Goal: Information Seeking & Learning: Find specific fact

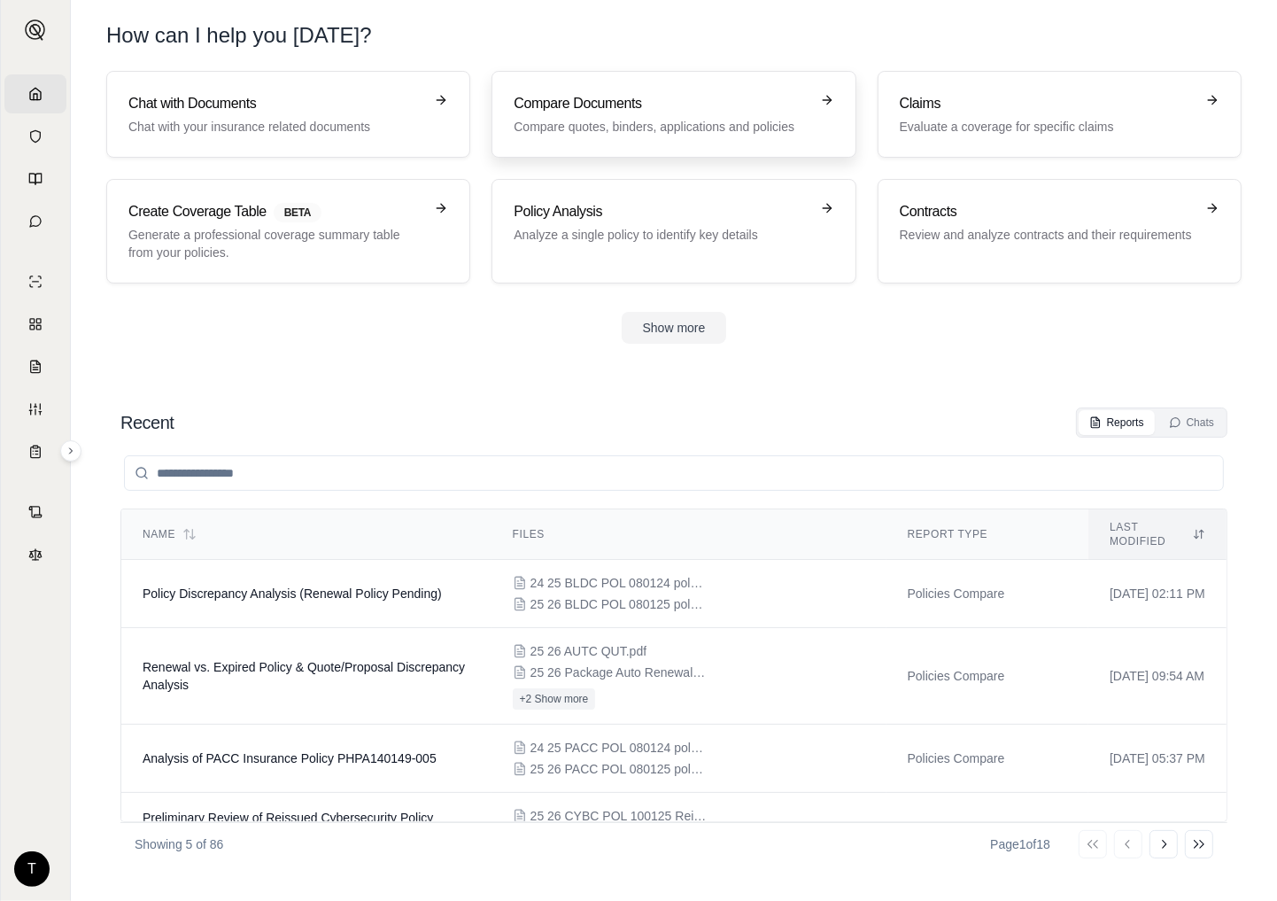
click at [604, 97] on h3 "Compare Documents" at bounding box center [661, 103] width 295 height 21
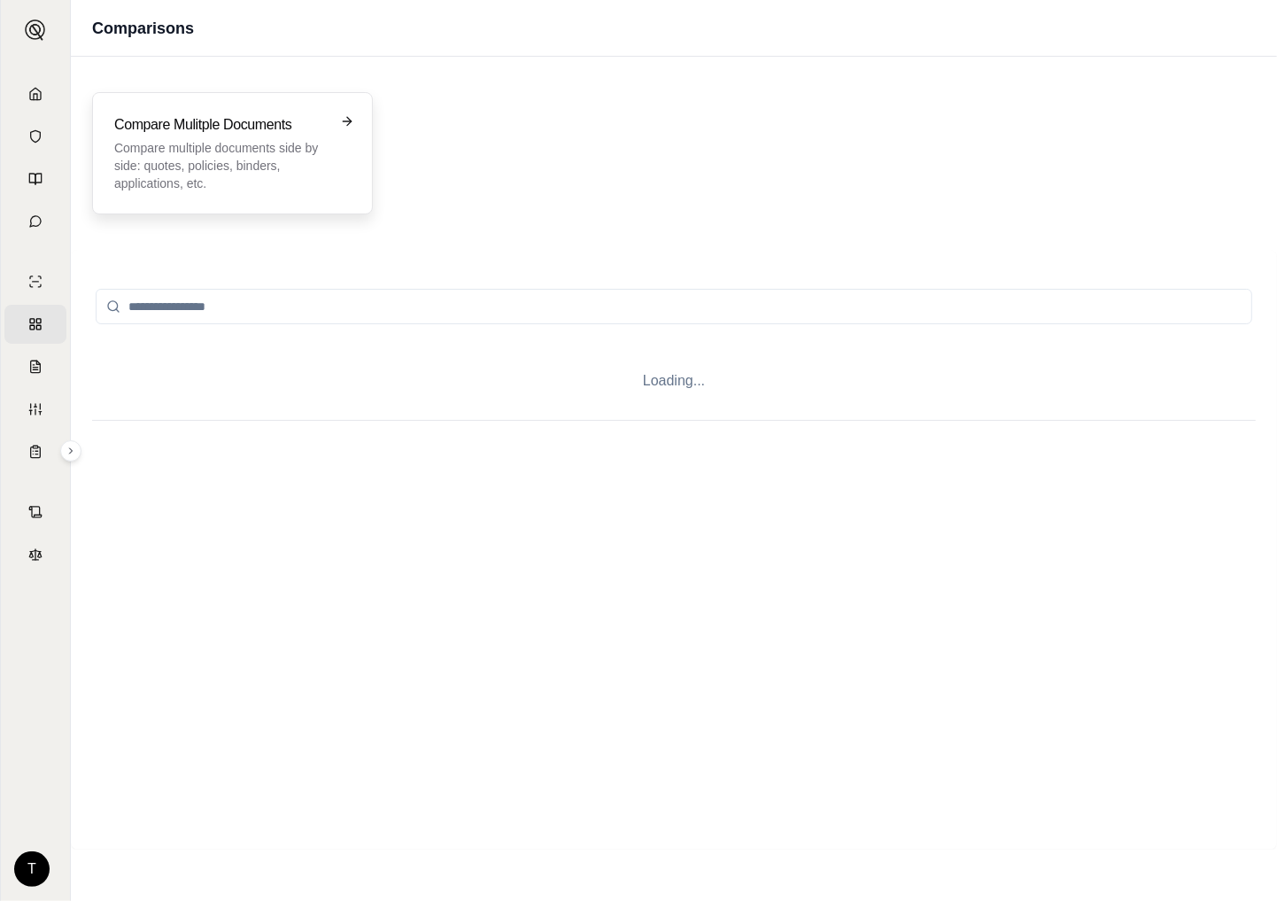
click at [262, 151] on p "Compare multiple documents side by side: quotes, policies, binders, application…" at bounding box center [220, 165] width 212 height 53
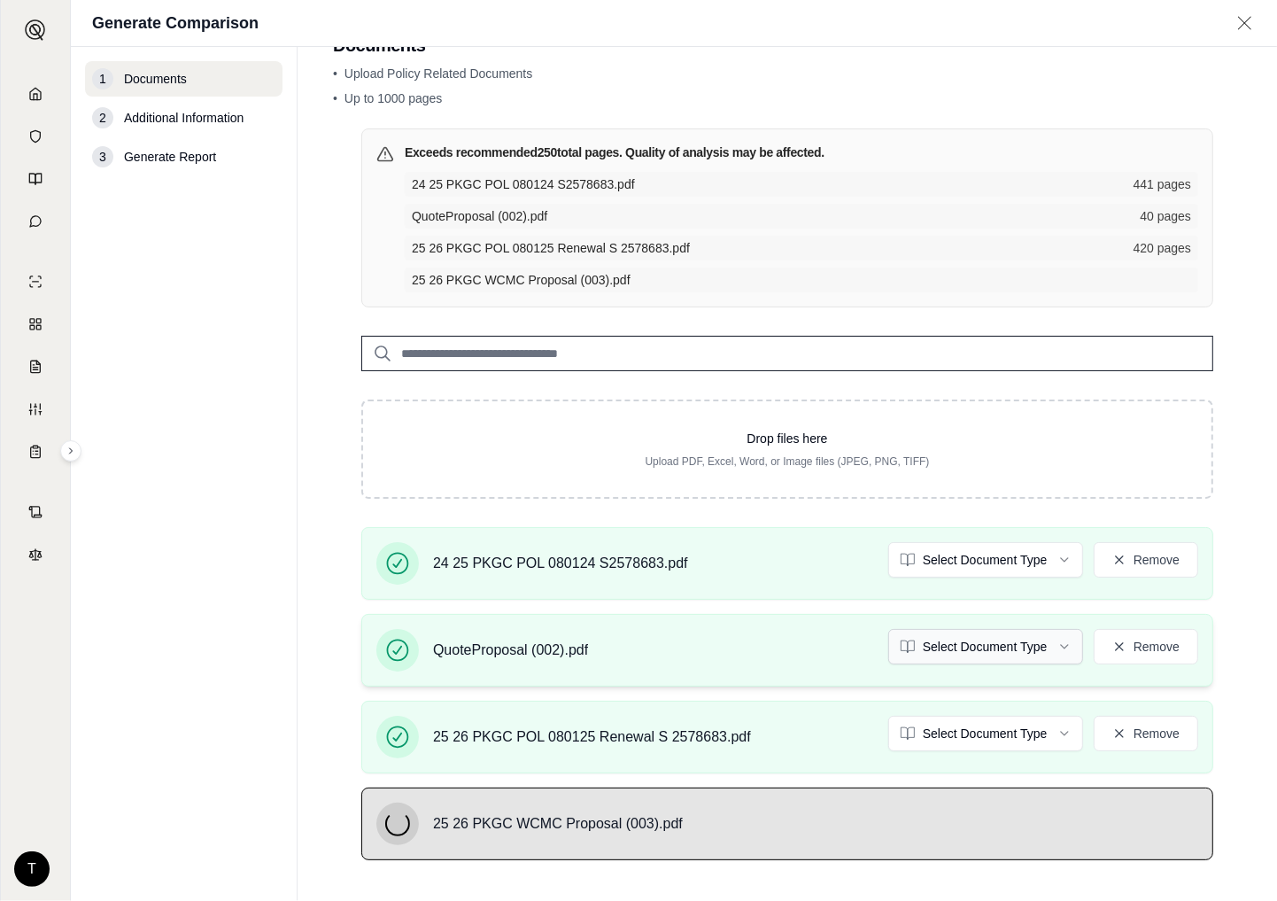
scroll to position [190, 0]
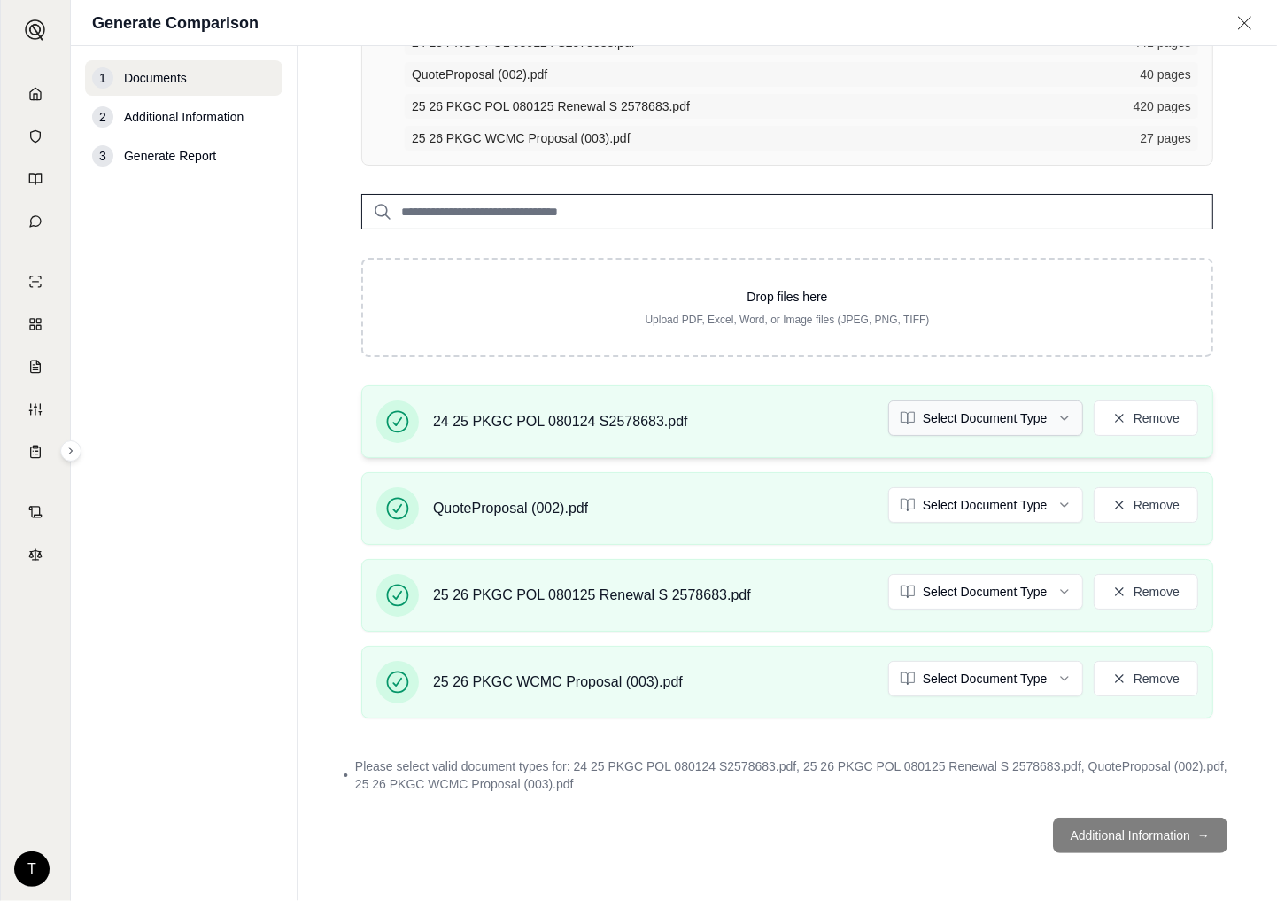
click at [1045, 414] on html "Home Vault Prompts Chats Single Policy Comparisons Claims Custom Report Coverag…" at bounding box center [638, 450] width 1277 height 901
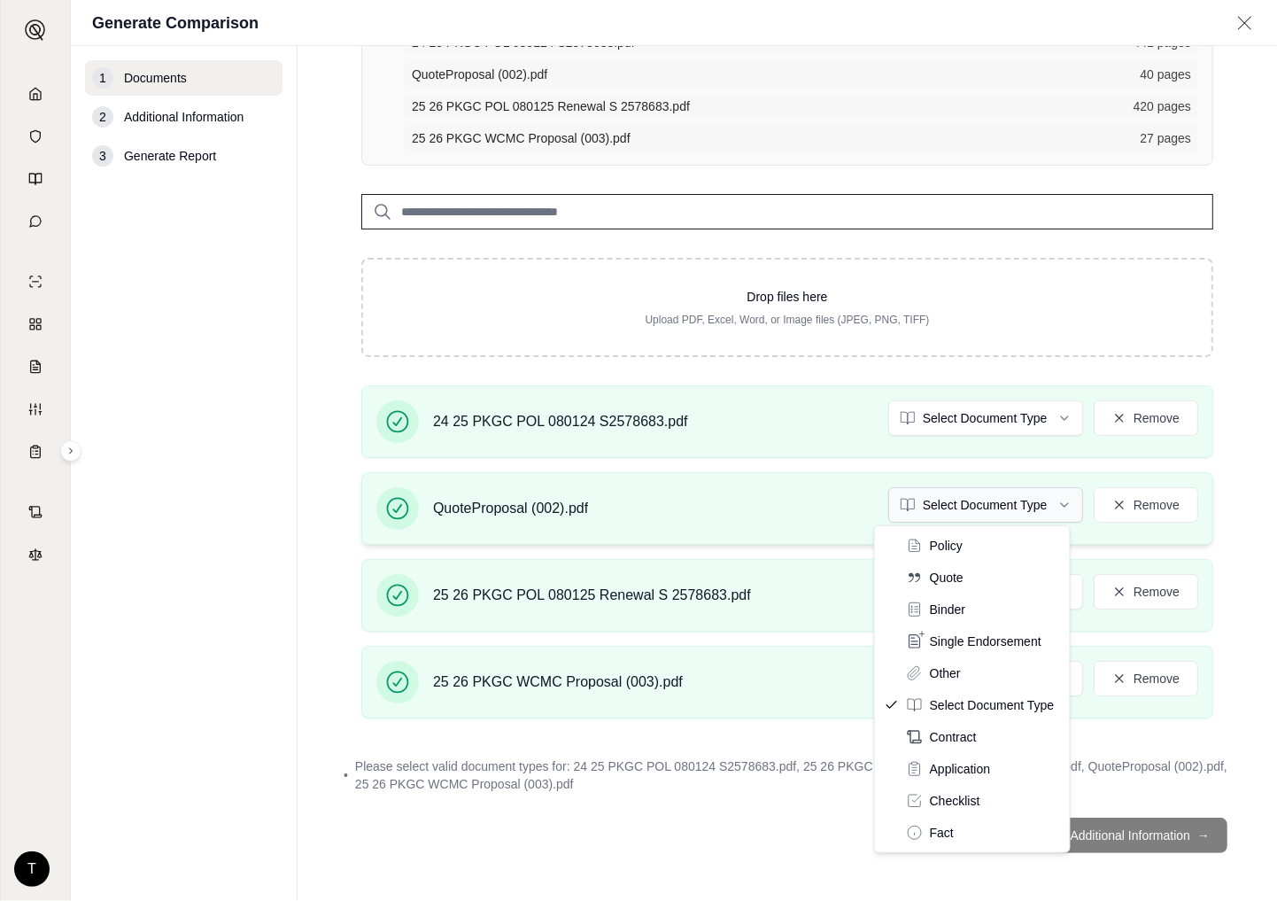
click at [1045, 496] on html "Home Vault Prompts Chats Single Policy Comparisons Claims Custom Report Coverag…" at bounding box center [638, 450] width 1277 height 901
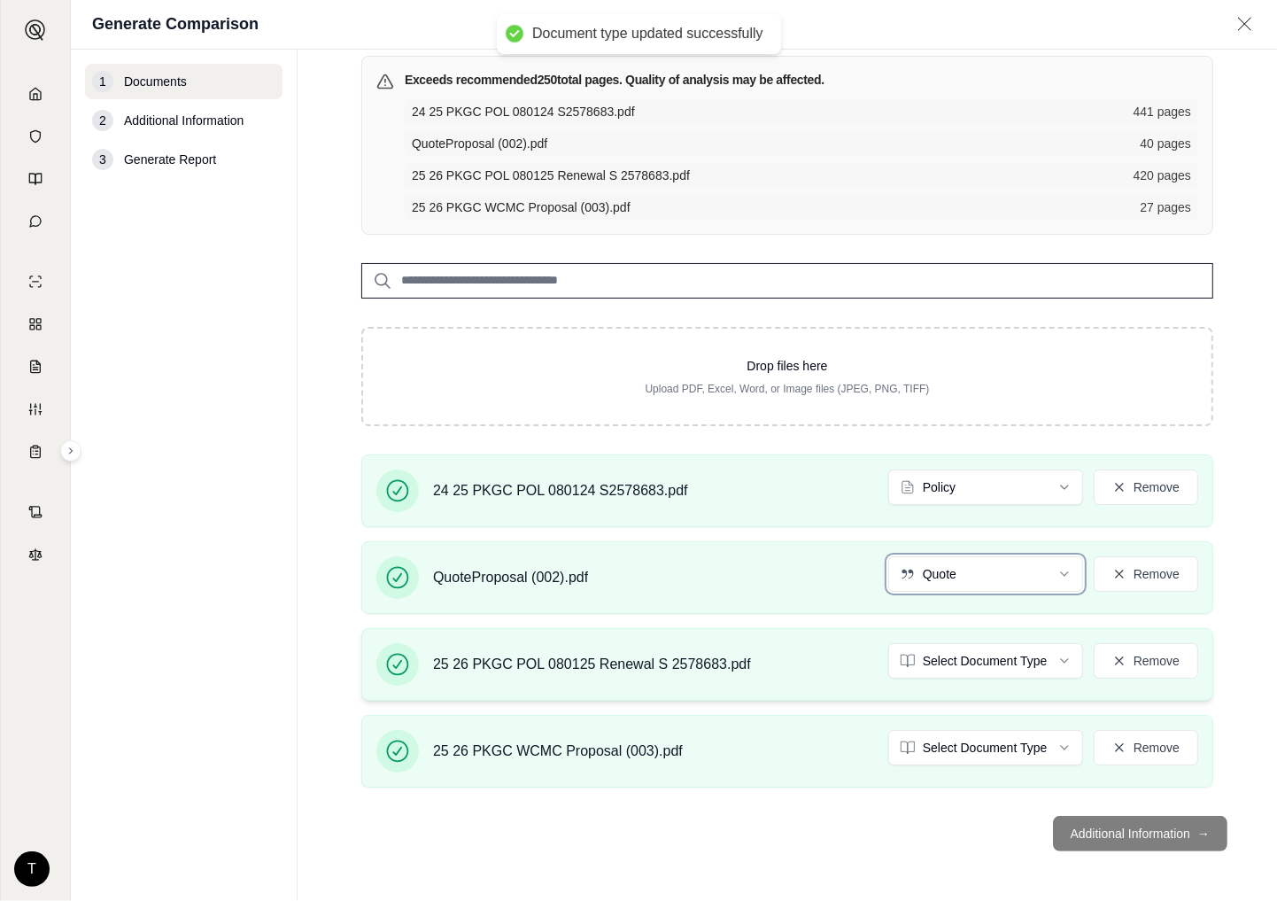
scroll to position [174, 0]
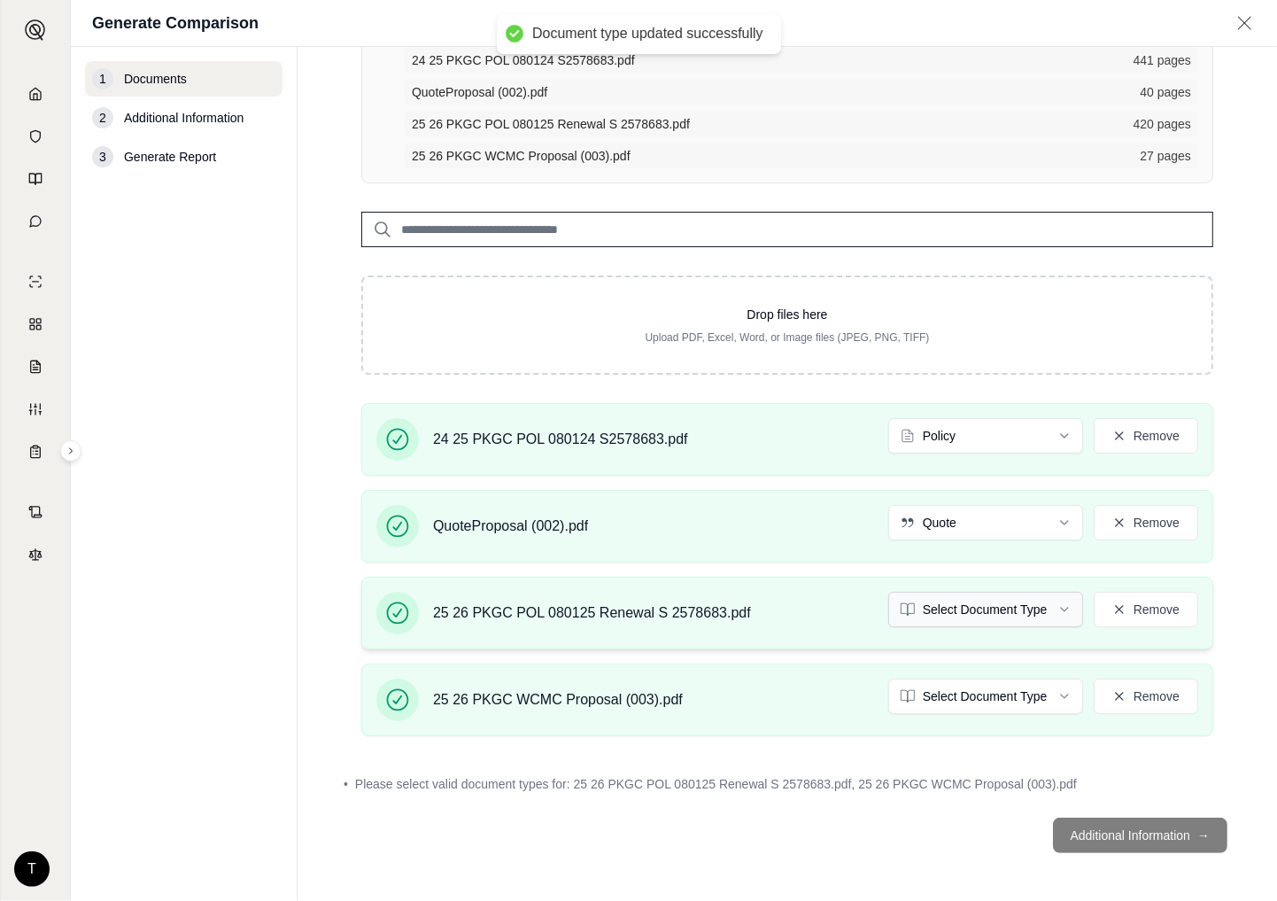
click at [1049, 606] on html "Document type updated successfully Home Vault Prompts Chats Single Policy Compa…" at bounding box center [638, 450] width 1277 height 901
click at [1050, 695] on html "Document type updated successfully Home Vault Prompts Chats Single Policy Compa…" at bounding box center [638, 450] width 1277 height 901
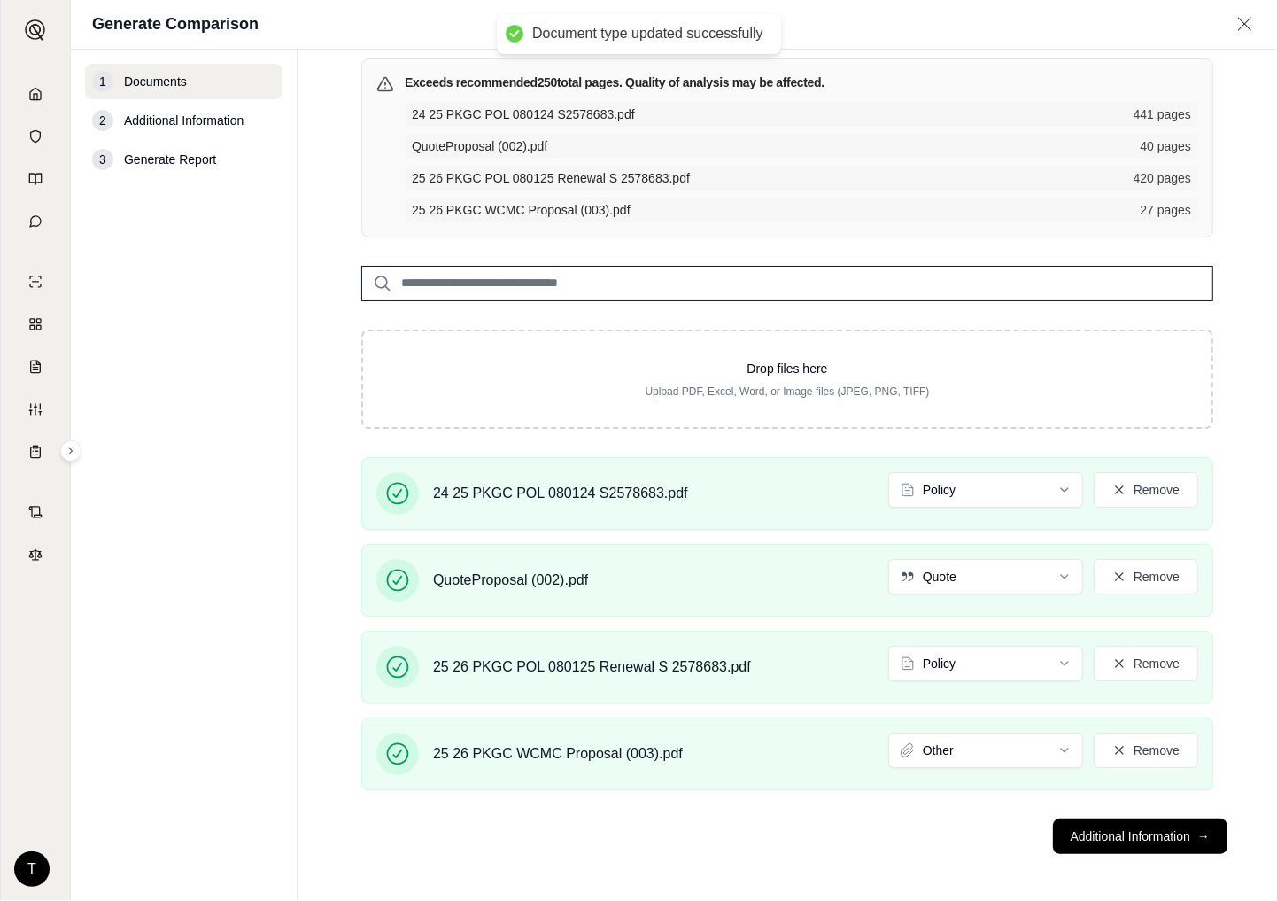
click at [1116, 837] on button "Additional Information →" at bounding box center [1140, 835] width 174 height 35
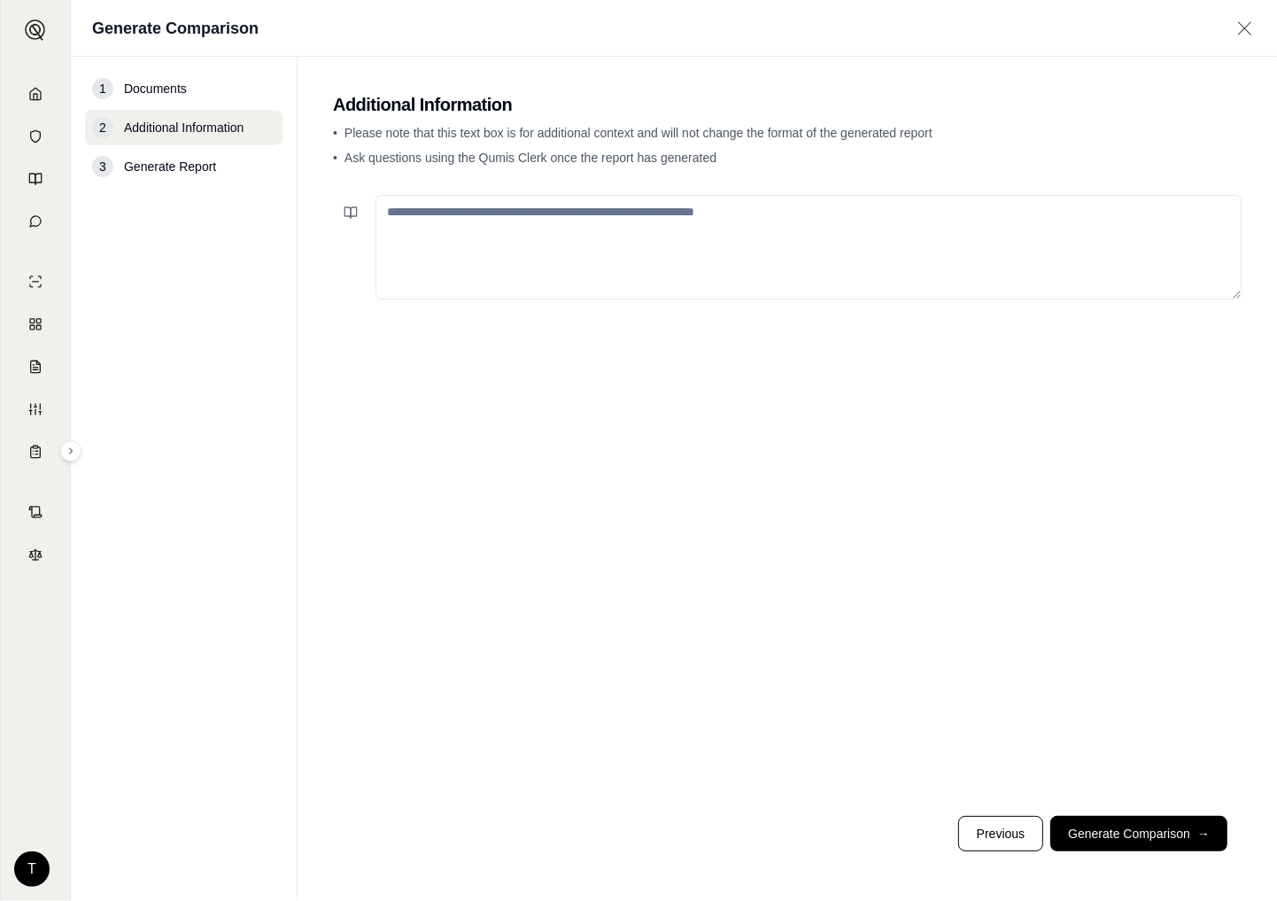
drag, startPoint x: 452, startPoint y: 226, endPoint x: 390, endPoint y: 216, distance: 61.9
click at [452, 226] on textarea at bounding box center [808, 247] width 866 height 104
click at [342, 216] on button at bounding box center [350, 212] width 35 height 35
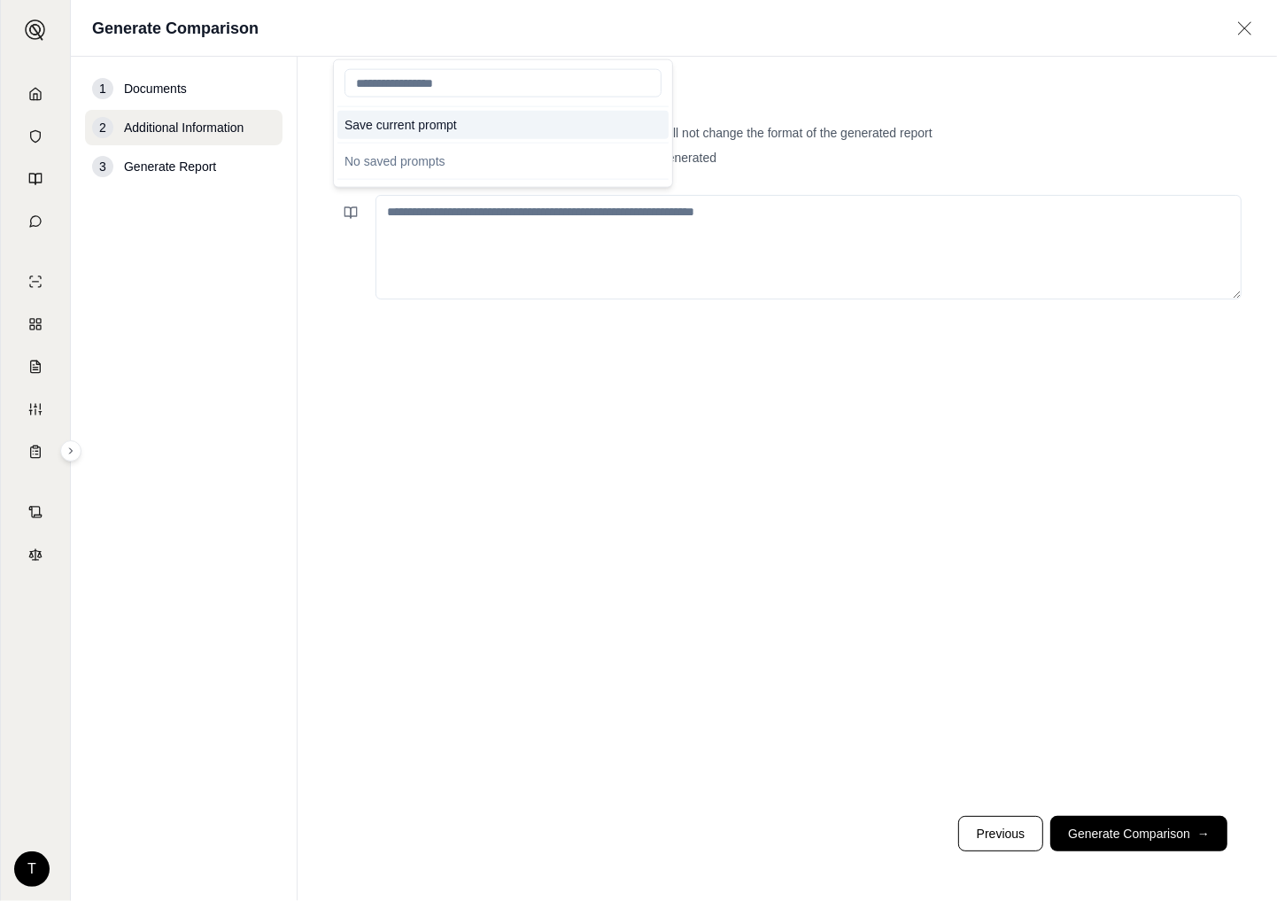
click at [438, 124] on button "Save current prompt" at bounding box center [502, 125] width 331 height 28
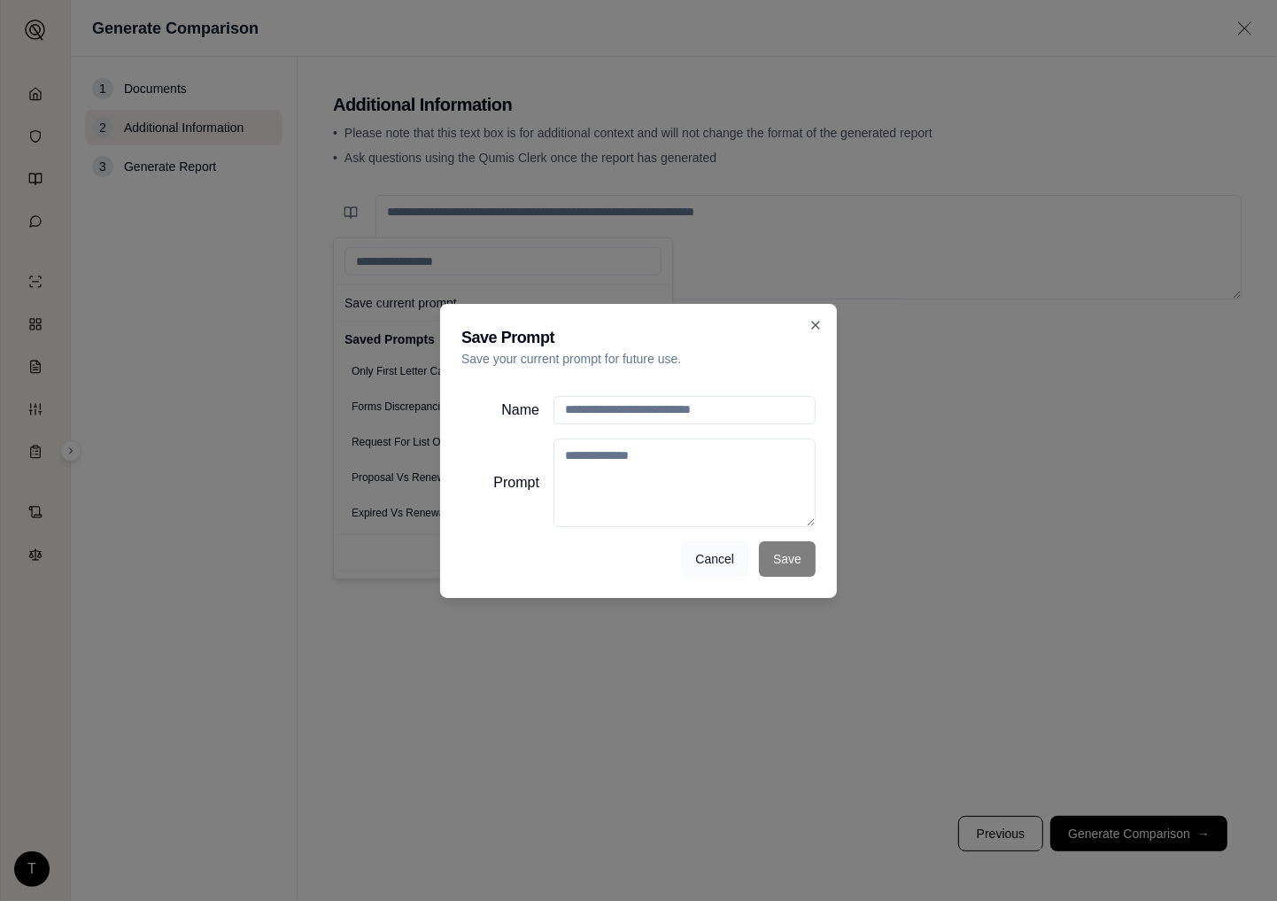
click at [714, 551] on button "Cancel" at bounding box center [714, 558] width 67 height 35
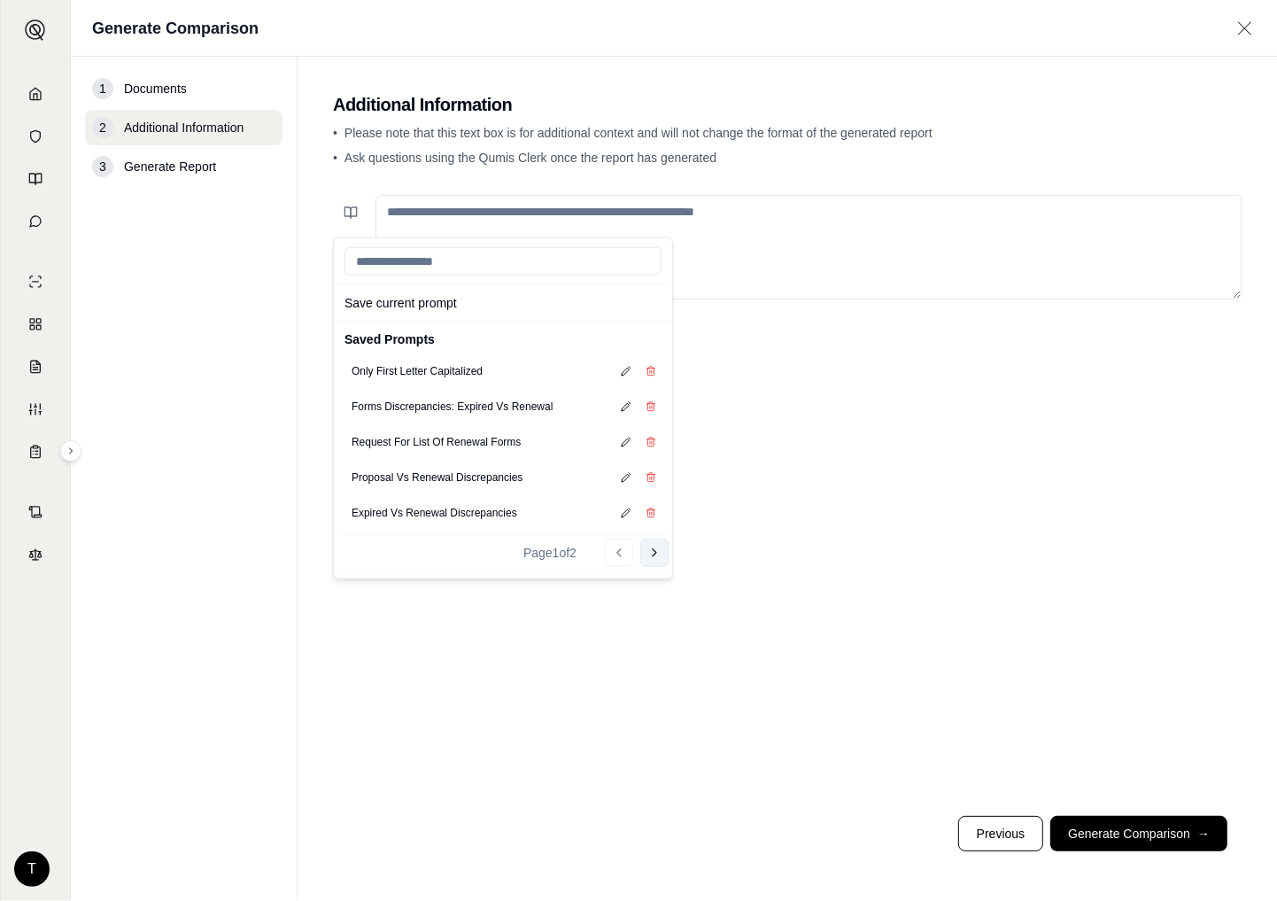
click at [647, 552] on icon at bounding box center [654, 552] width 14 height 14
click at [402, 439] on button "General Policy Prompt" at bounding box center [404, 441] width 120 height 25
type textarea "**********"
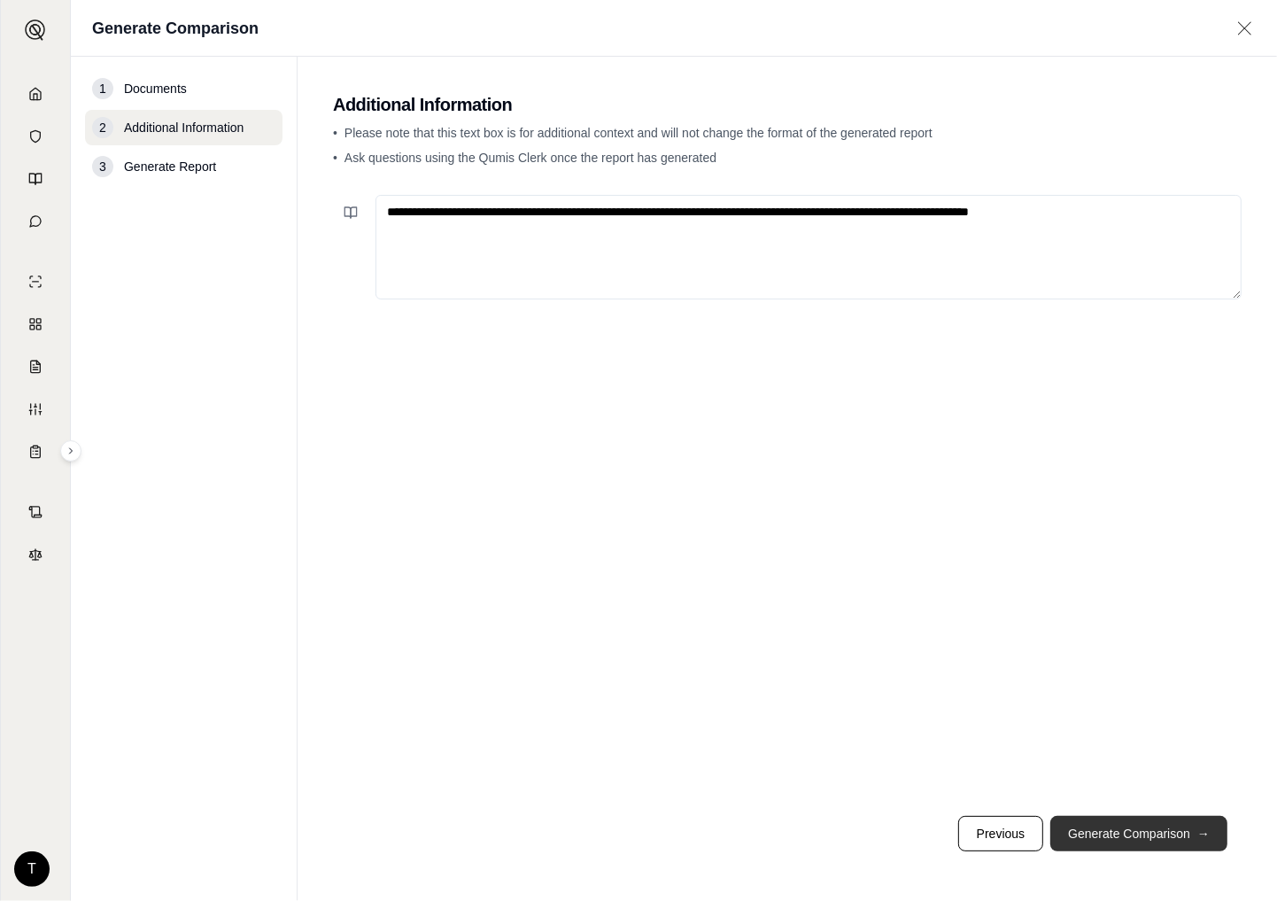
click at [1117, 833] on button "Generate Comparison →" at bounding box center [1138, 832] width 177 height 35
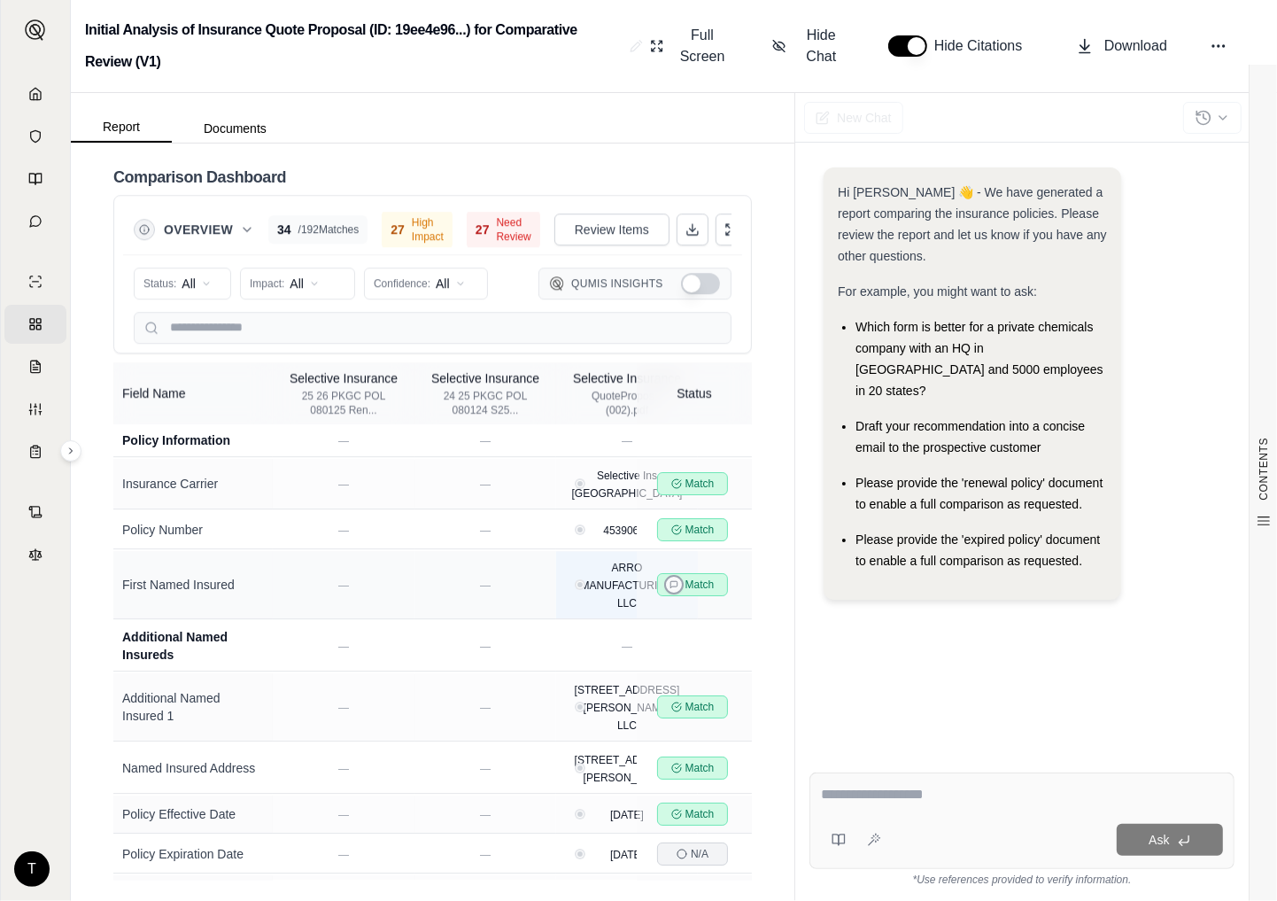
scroll to position [4498, 0]
click at [412, 221] on span "High Impact" at bounding box center [428, 229] width 32 height 28
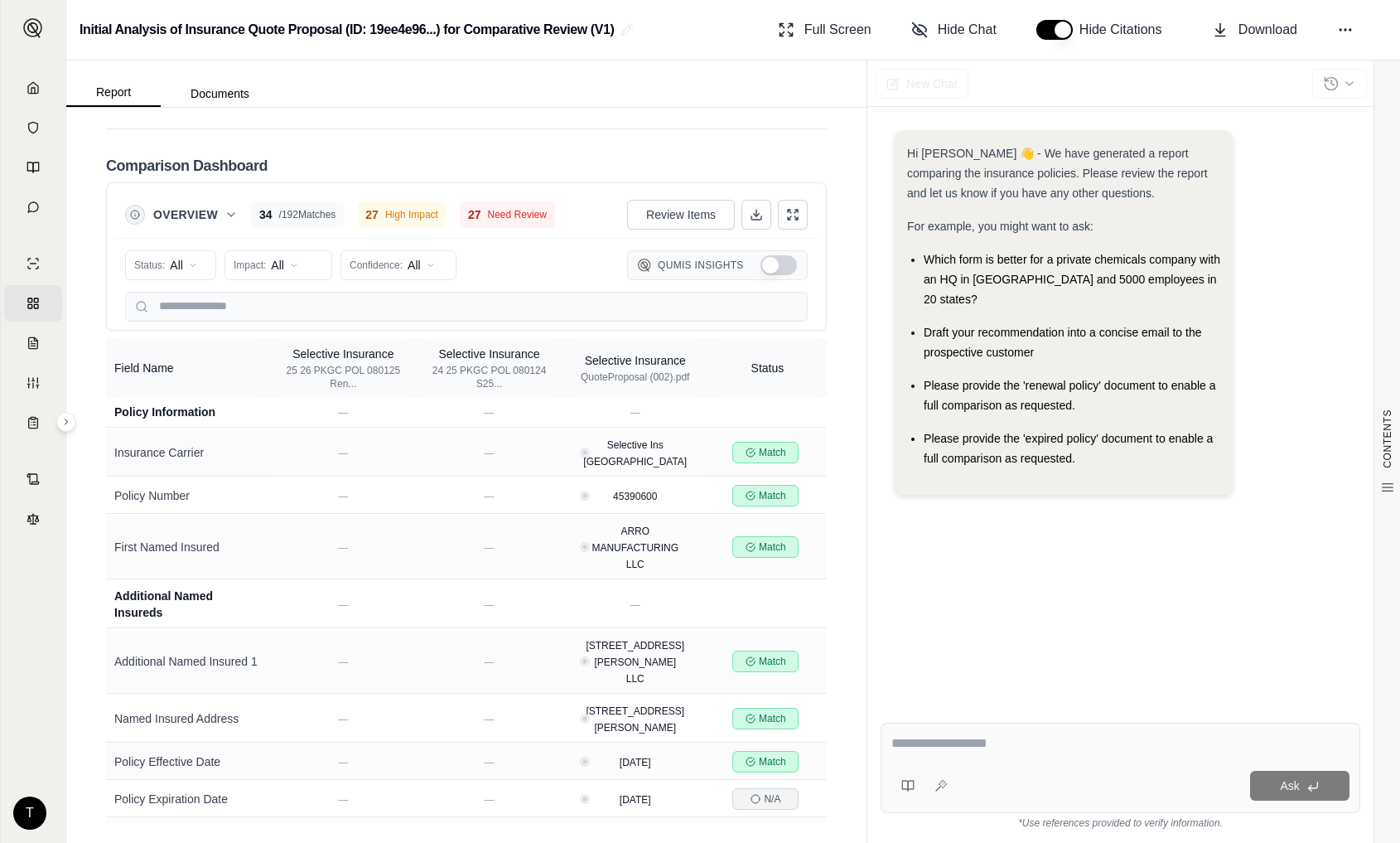
scroll to position [3692, 0]
click at [503, 221] on span "Need Review" at bounding box center [518, 214] width 59 height 13
click at [481, 223] on span "27" at bounding box center [474, 214] width 13 height 17
click at [431, 360] on html "Home Vault Prompts Chats Single Policy Comparisons Claims Custom Report Coverag…" at bounding box center [700, 421] width 1400 height 843
click at [383, 478] on span "Low (<50%)" at bounding box center [388, 472] width 76 height 17
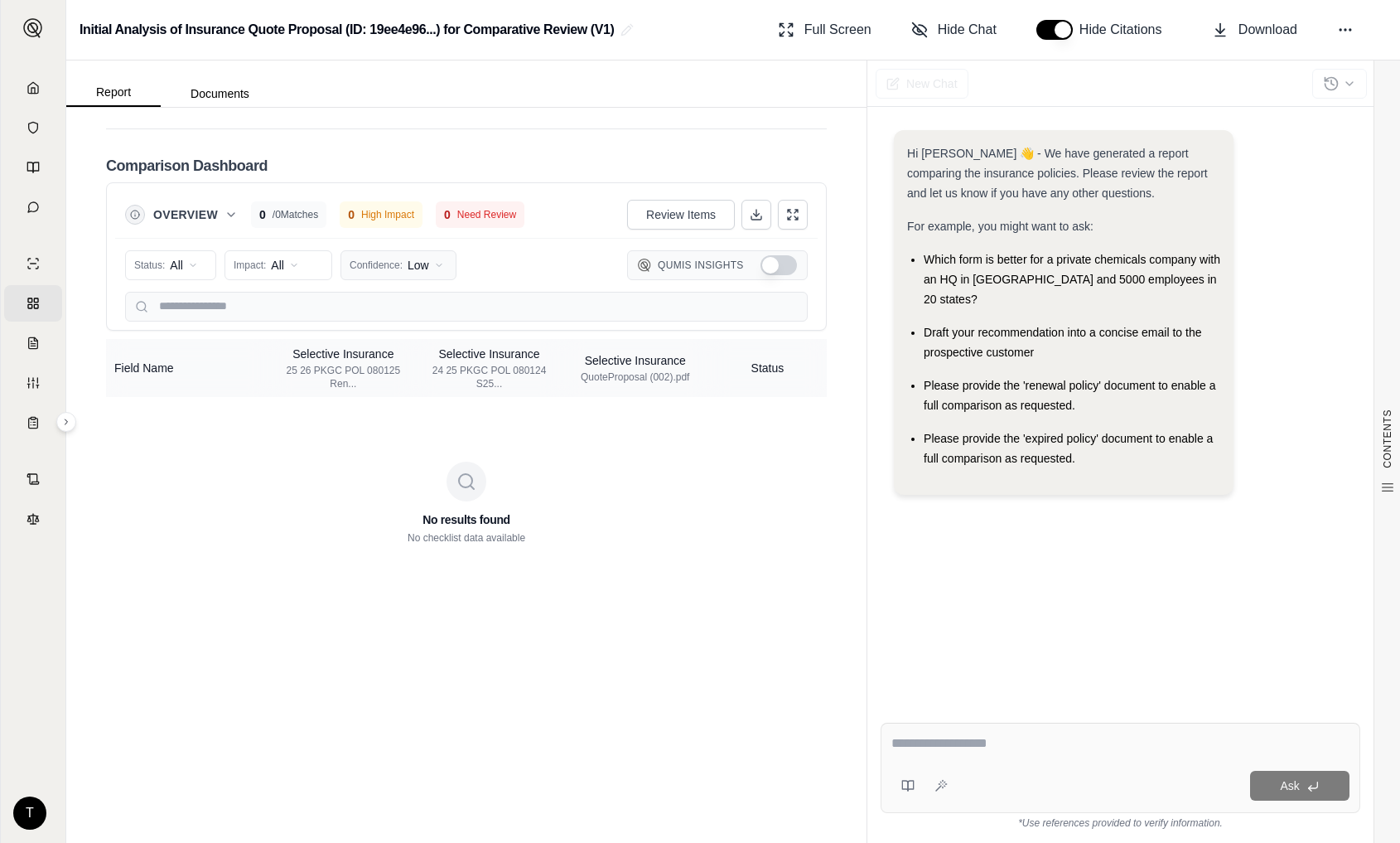
click at [434, 353] on html "Home Vault Prompts Chats Single Policy Comparisons Claims Custom Report Coverag…" at bounding box center [700, 421] width 1400 height 843
click at [394, 439] on span "Medium (50-79%)" at bounding box center [403, 446] width 105 height 17
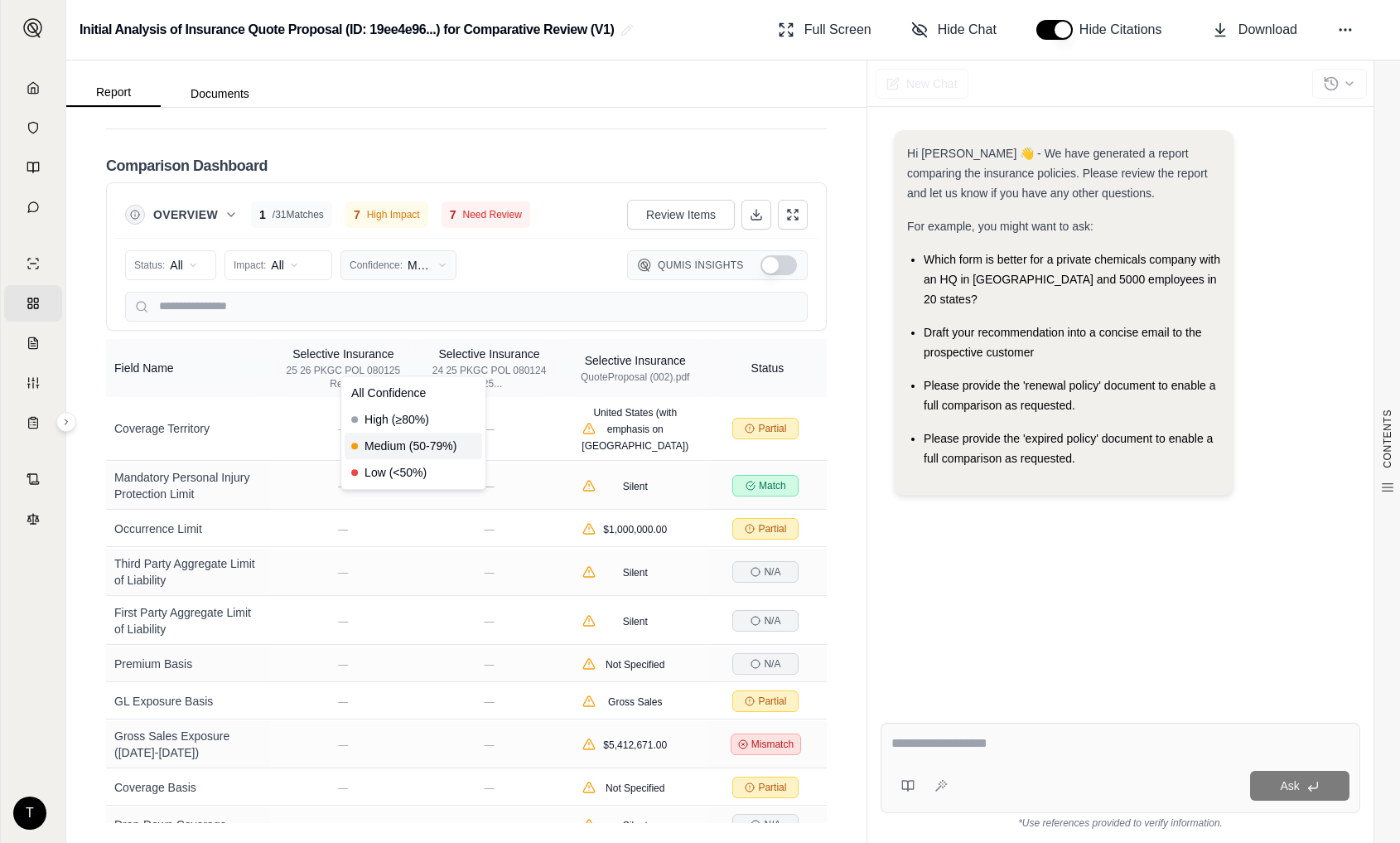
click at [445, 357] on html "Home Vault Prompts Chats Single Policy Comparisons Claims Custom Report Coverag…" at bounding box center [700, 421] width 1400 height 843
click at [385, 389] on span "All Confidence" at bounding box center [388, 393] width 75 height 17
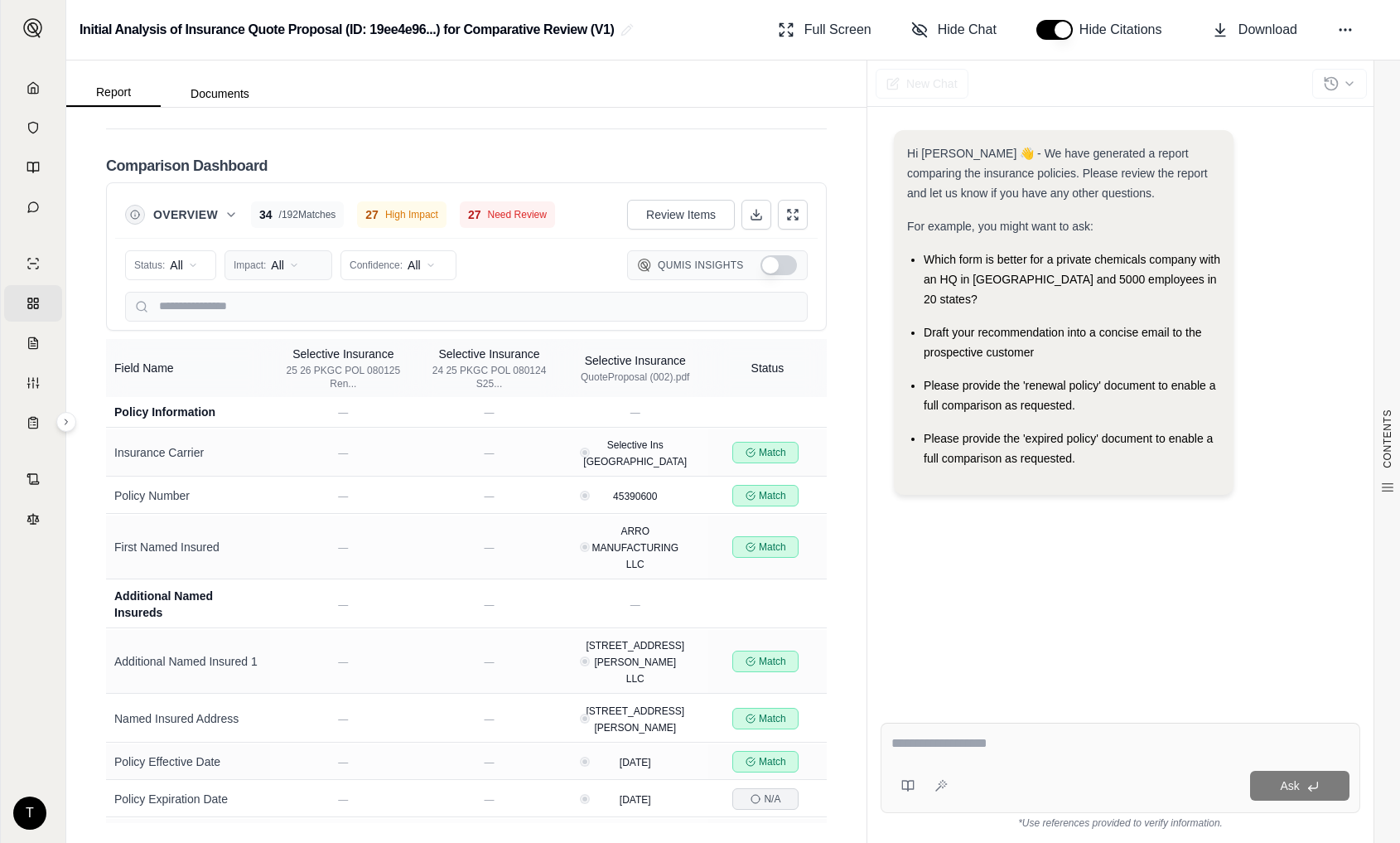
click at [297, 354] on html "Home Vault Prompts Chats Single Policy Comparisons Claims Custom Report Coverag…" at bounding box center [700, 421] width 1400 height 843
click at [294, 416] on span "High Impact" at bounding box center [274, 419] width 79 height 17
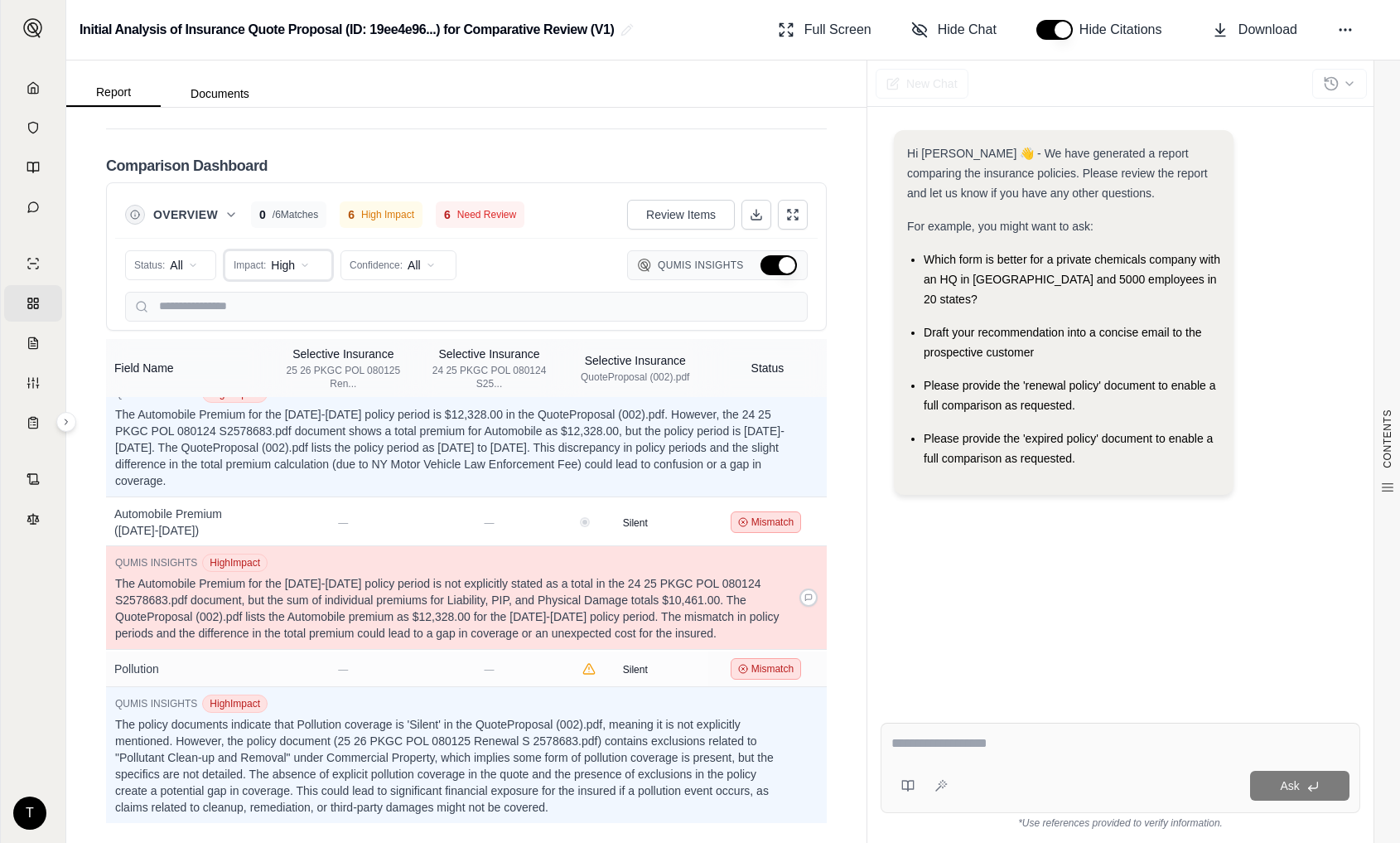
scroll to position [3784, 0]
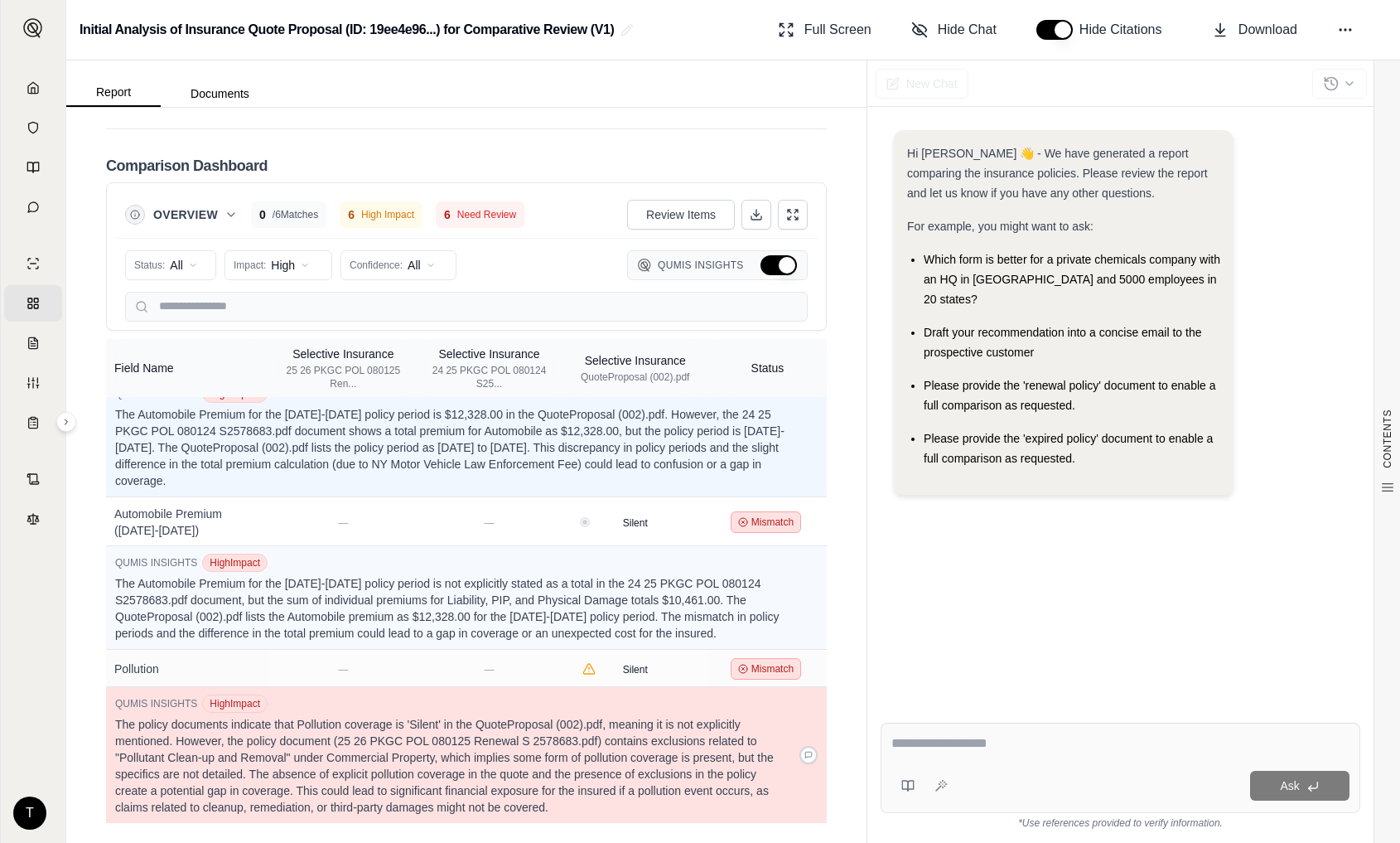
click at [293, 714] on div "QUMIS INSIGHTS High Impact The policy documents indicate that Pollution coverag…" at bounding box center [453, 754] width 677 height 121
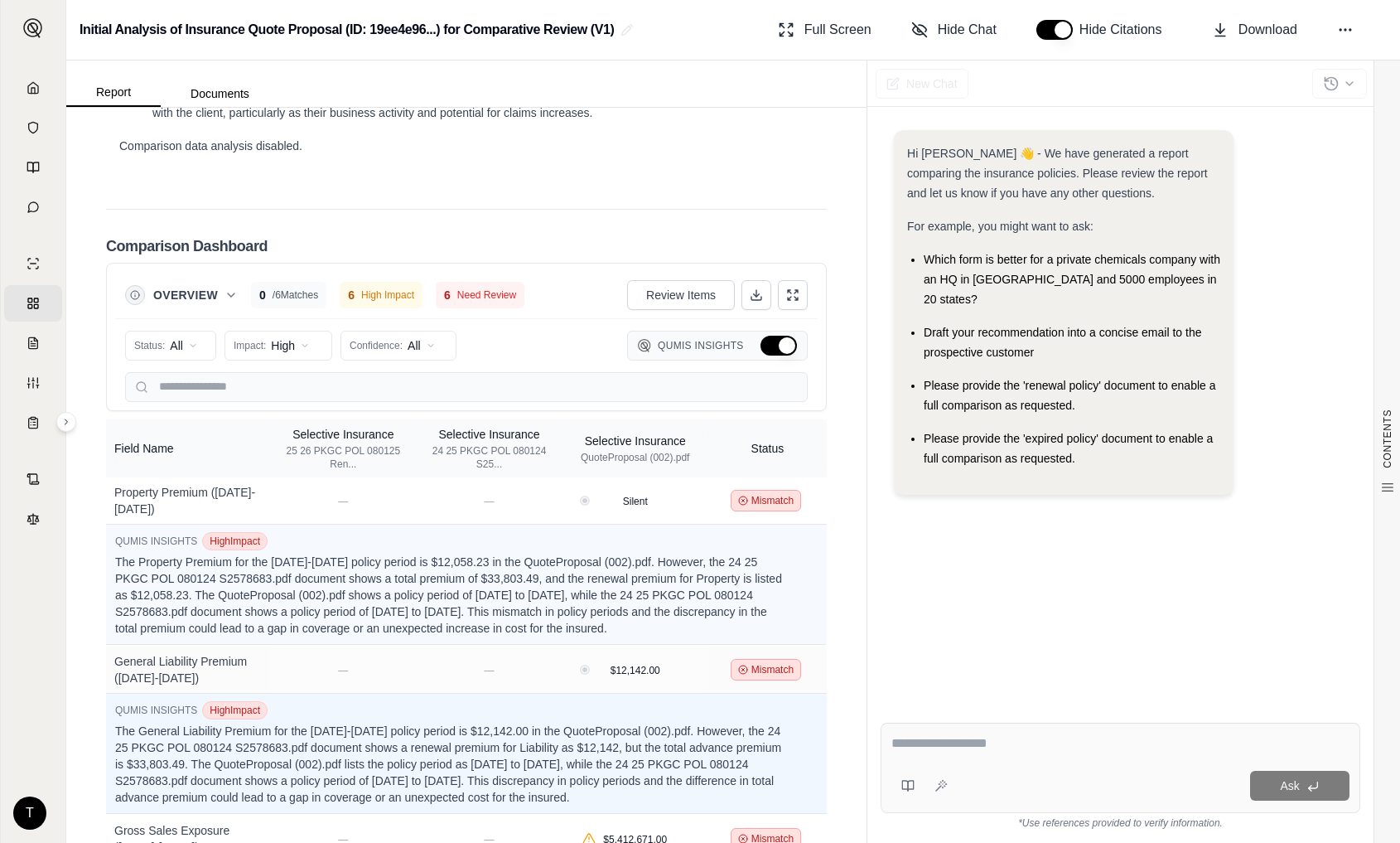
scroll to position [3508, 0]
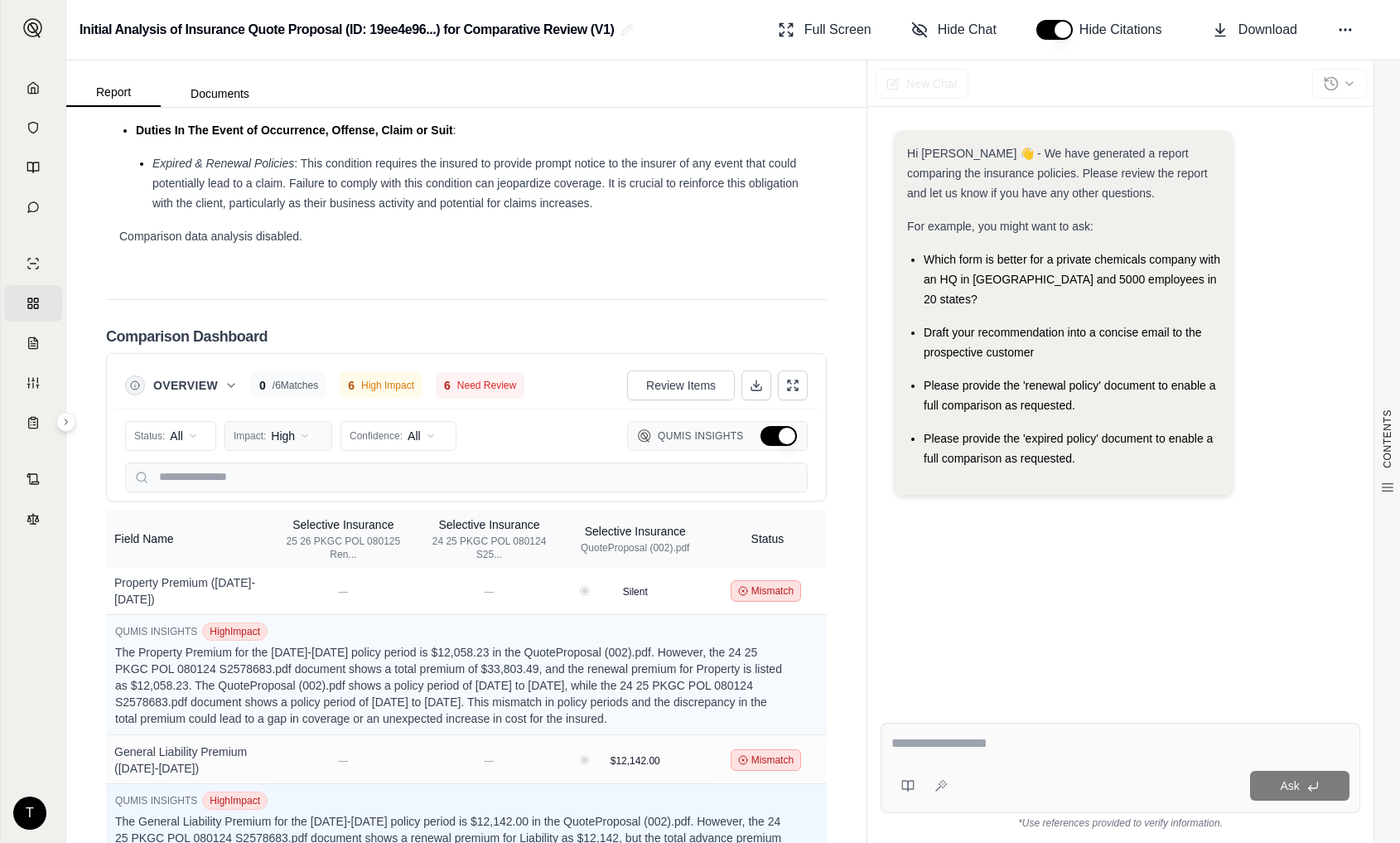
click at [300, 540] on html "Home Vault Prompts Chats Single Policy Comparisons Claims Custom Report Coverag…" at bounding box center [700, 421] width 1400 height 843
click at [270, 575] on span "All Impact" at bounding box center [260, 577] width 51 height 17
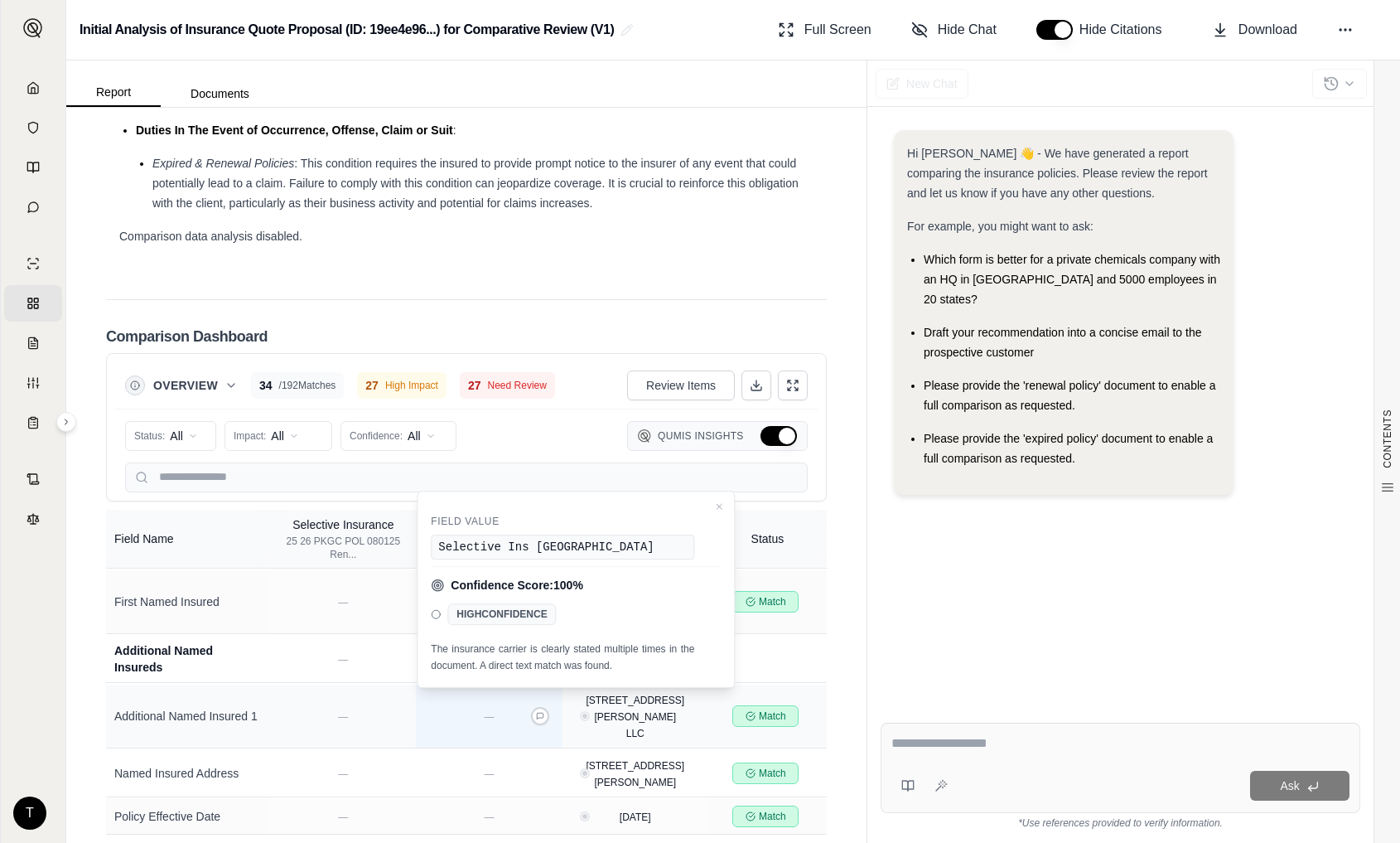
scroll to position [0, 0]
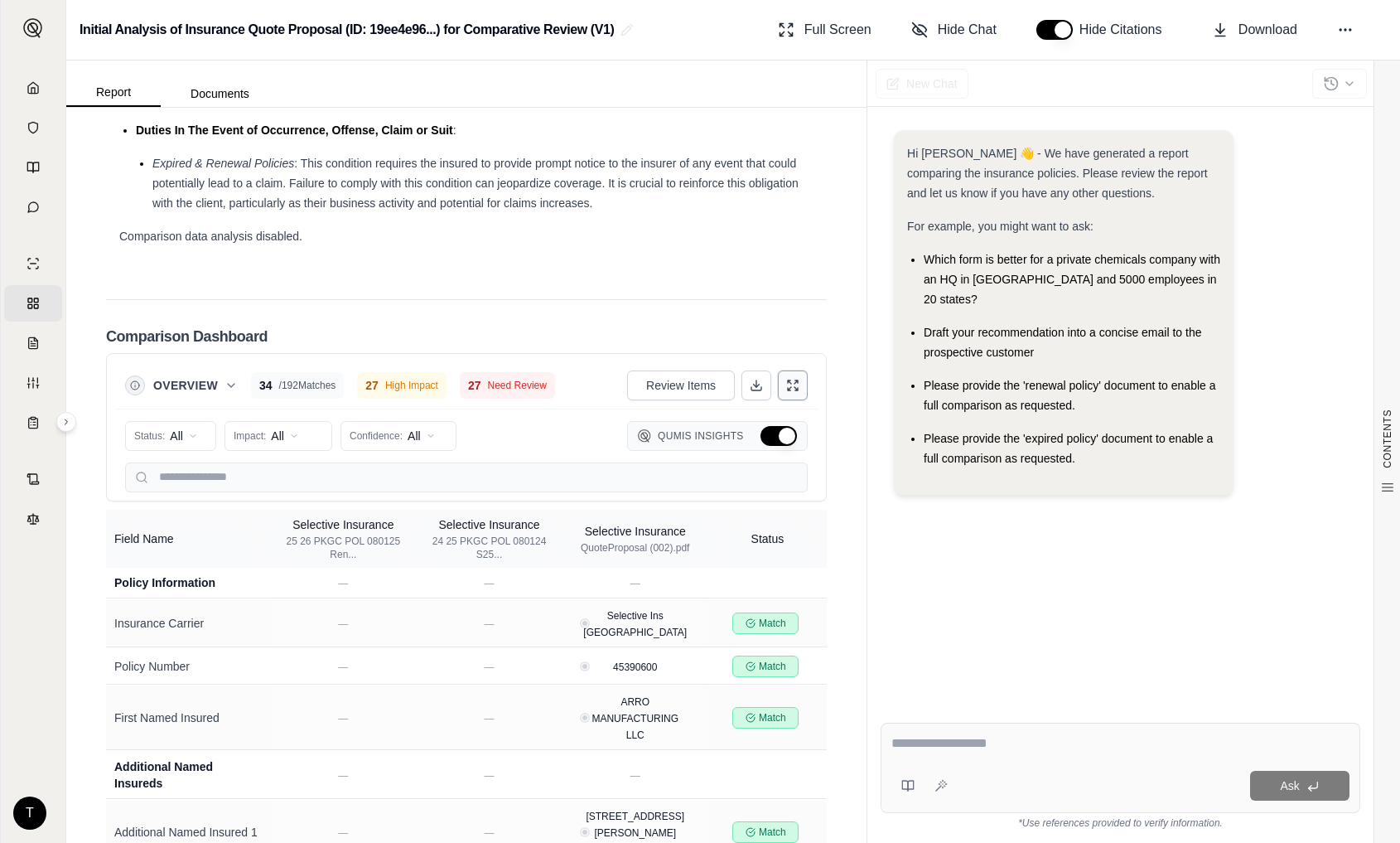
click at [786, 392] on icon at bounding box center [793, 385] width 13 height 13
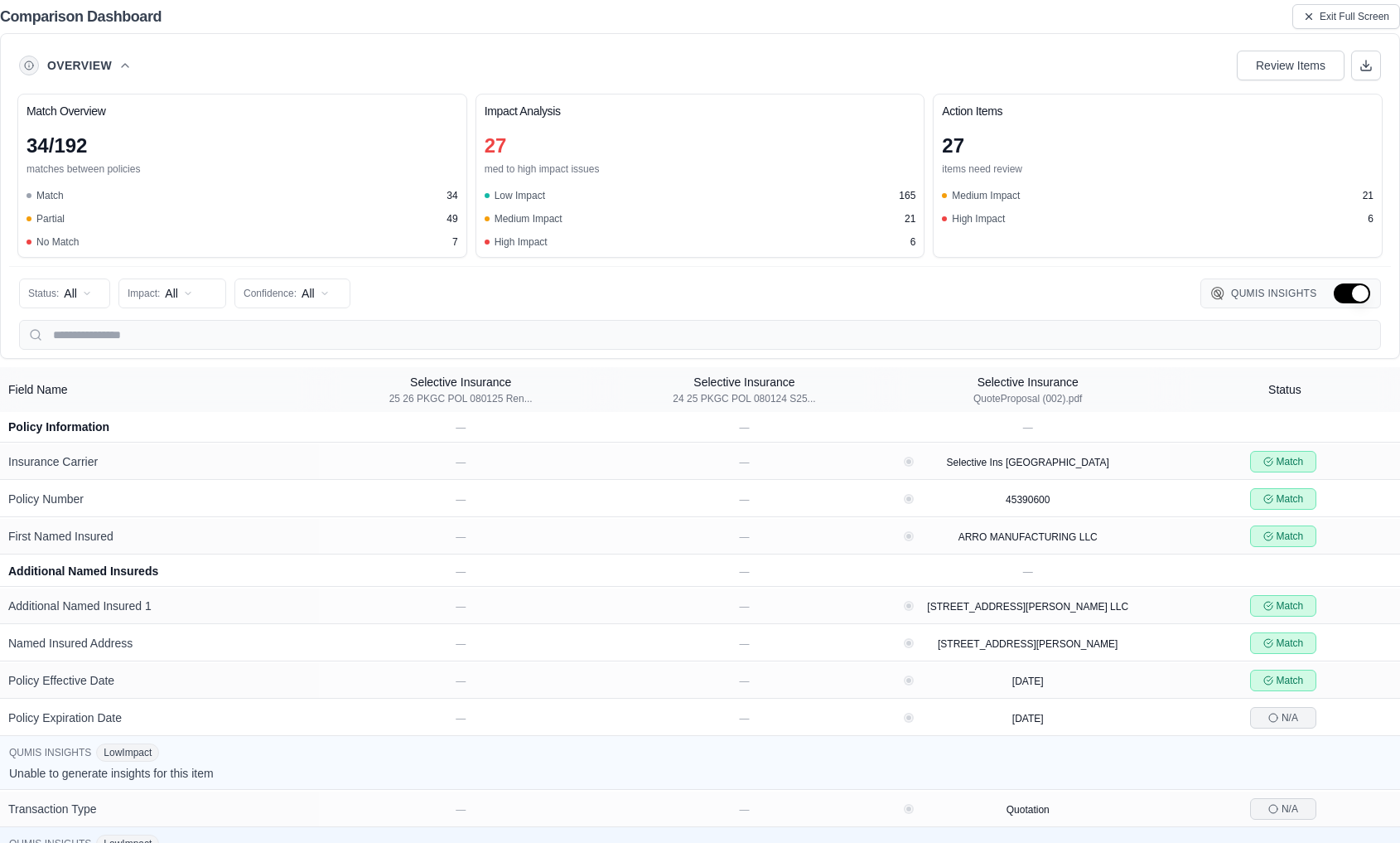
scroll to position [3110, 0]
click at [88, 291] on html "Home Vault Prompts Chats Single Policy Comparisons Claims Custom Report Coverag…" at bounding box center [700, 421] width 1400 height 843
click at [87, 293] on html "Home Vault Prompts Chats Single Policy Comparisons Claims Custom Report Coverag…" at bounding box center [700, 421] width 1400 height 843
click at [62, 295] on html "Home Vault Prompts Chats Single Policy Comparisons Claims Custom Report Coverag…" at bounding box center [700, 421] width 1400 height 843
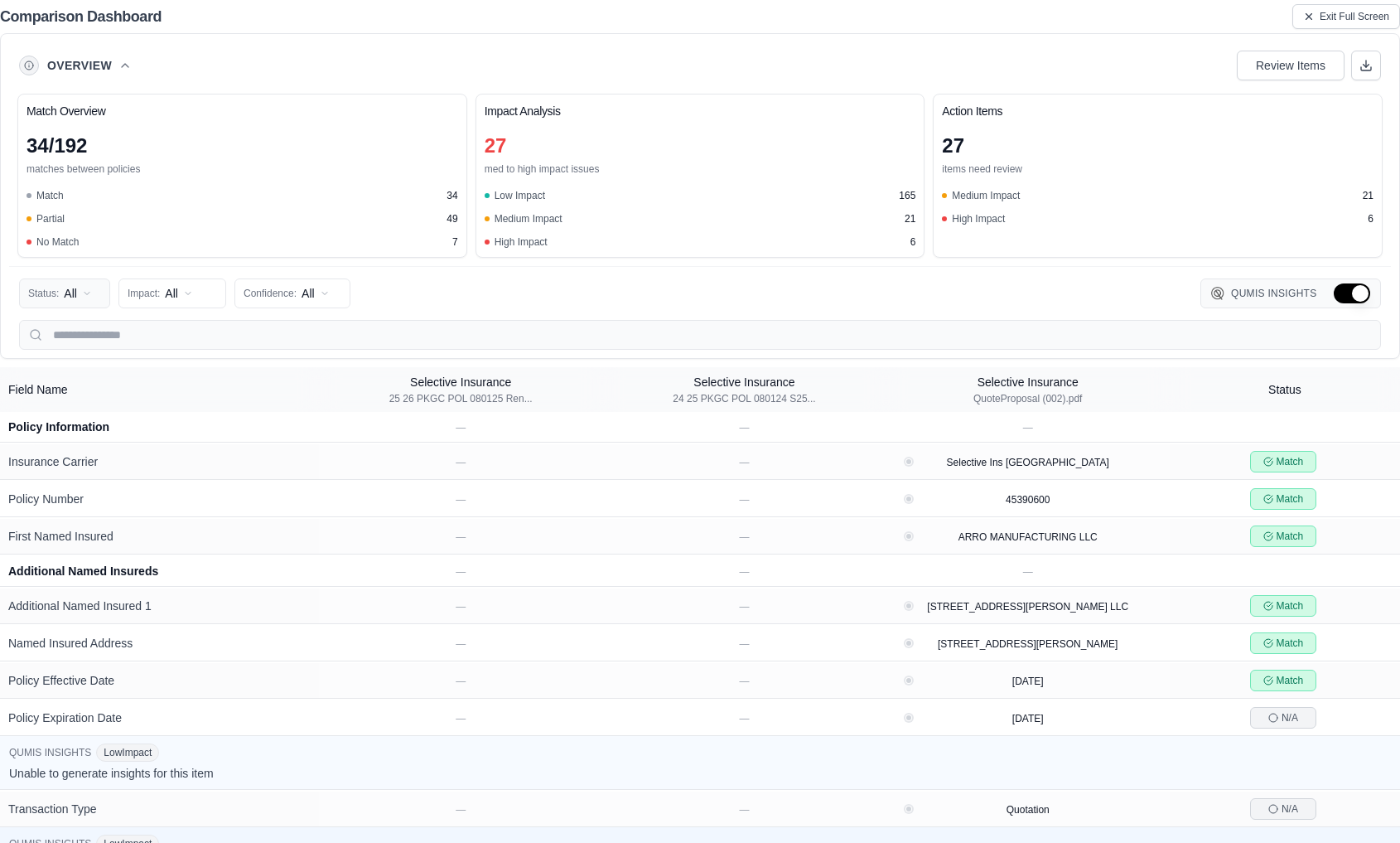
click at [58, 294] on html "Home Vault Prompts Chats Single Policy Comparisons Claims Custom Report Coverag…" at bounding box center [700, 421] width 1400 height 843
click at [80, 292] on html "Home Vault Prompts Chats Single Policy Comparisons Claims Custom Report Coverag…" at bounding box center [700, 421] width 1400 height 843
click at [163, 286] on html "Home Vault Prompts Chats Single Policy Comparisons Claims Custom Report Coverag…" at bounding box center [700, 421] width 1400 height 843
click at [87, 291] on html "Home Vault Prompts Chats Single Policy Comparisons Claims Custom Report Coverag…" at bounding box center [700, 421] width 1400 height 843
click at [83, 292] on html "Home Vault Prompts Chats Single Policy Comparisons Claims Custom Report Coverag…" at bounding box center [700, 421] width 1400 height 843
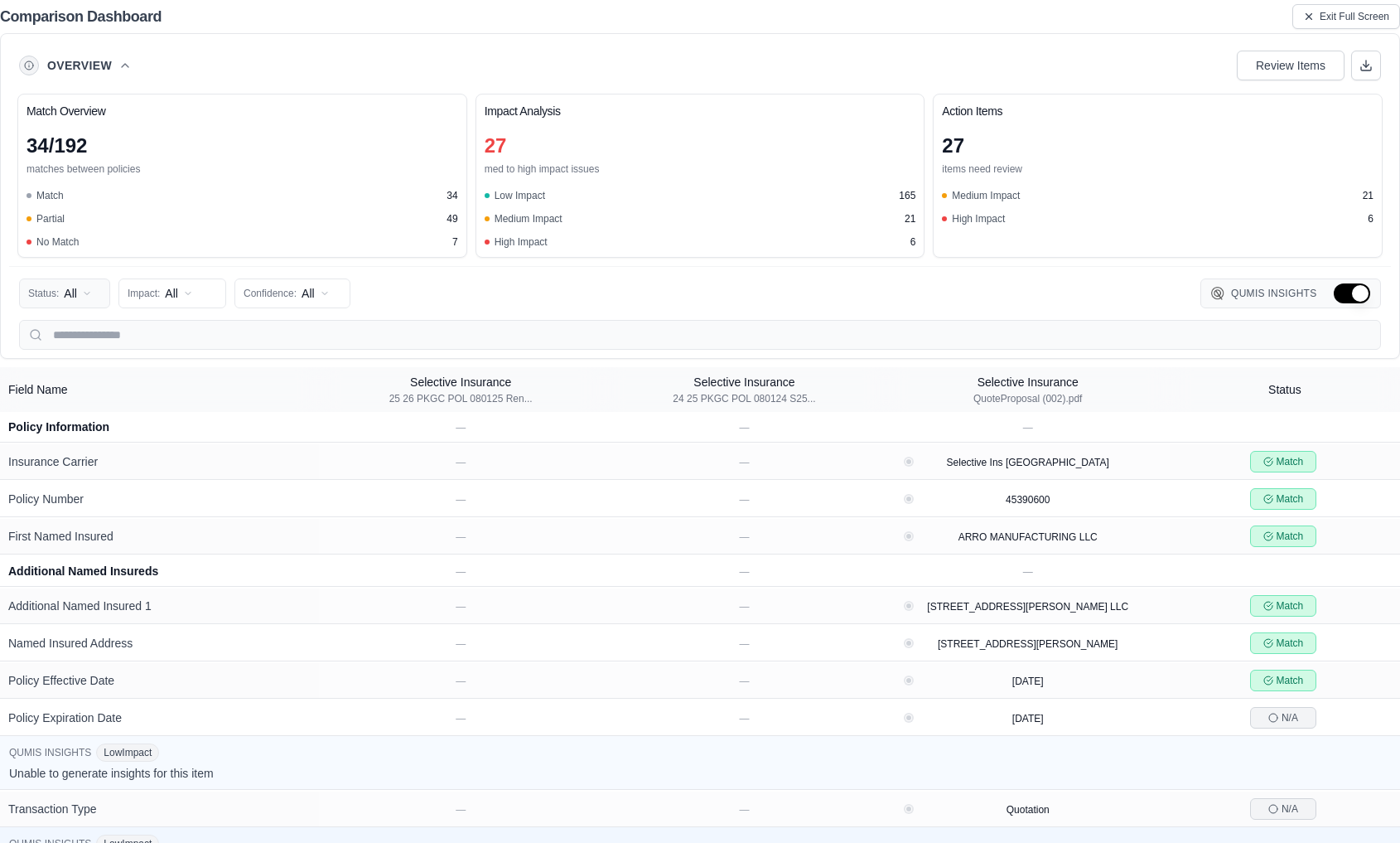
click at [88, 292] on html "Home Vault Prompts Chats Single Policy Comparisons Claims Custom Report Coverag…" at bounding box center [700, 421] width 1400 height 843
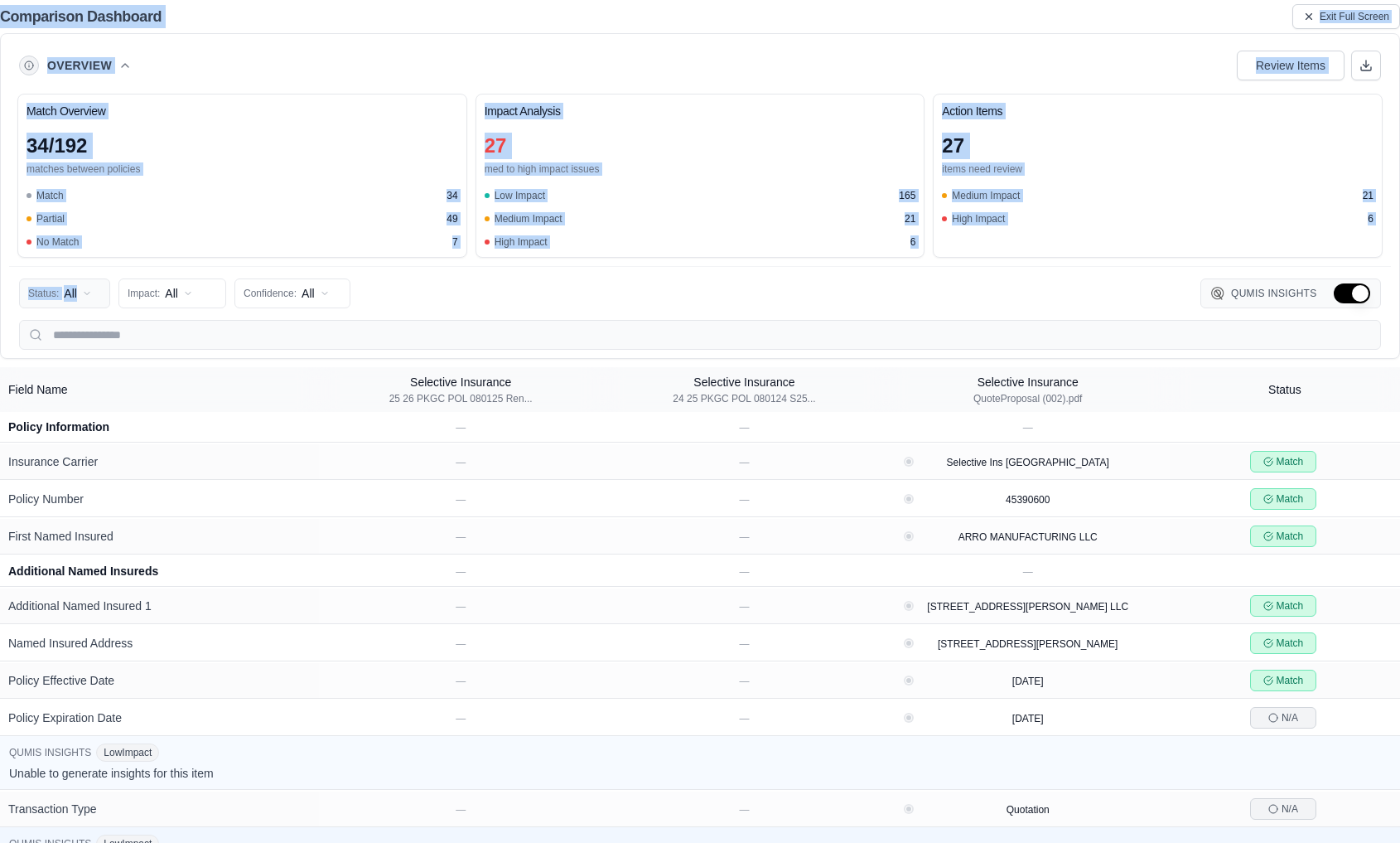
click at [85, 292] on html "Home Vault Prompts Chats Single Policy Comparisons Claims Custom Report Coverag…" at bounding box center [700, 421] width 1400 height 843
click at [83, 291] on html "Home Vault Prompts Chats Single Policy Comparisons Claims Custom Report Coverag…" at bounding box center [700, 421] width 1400 height 843
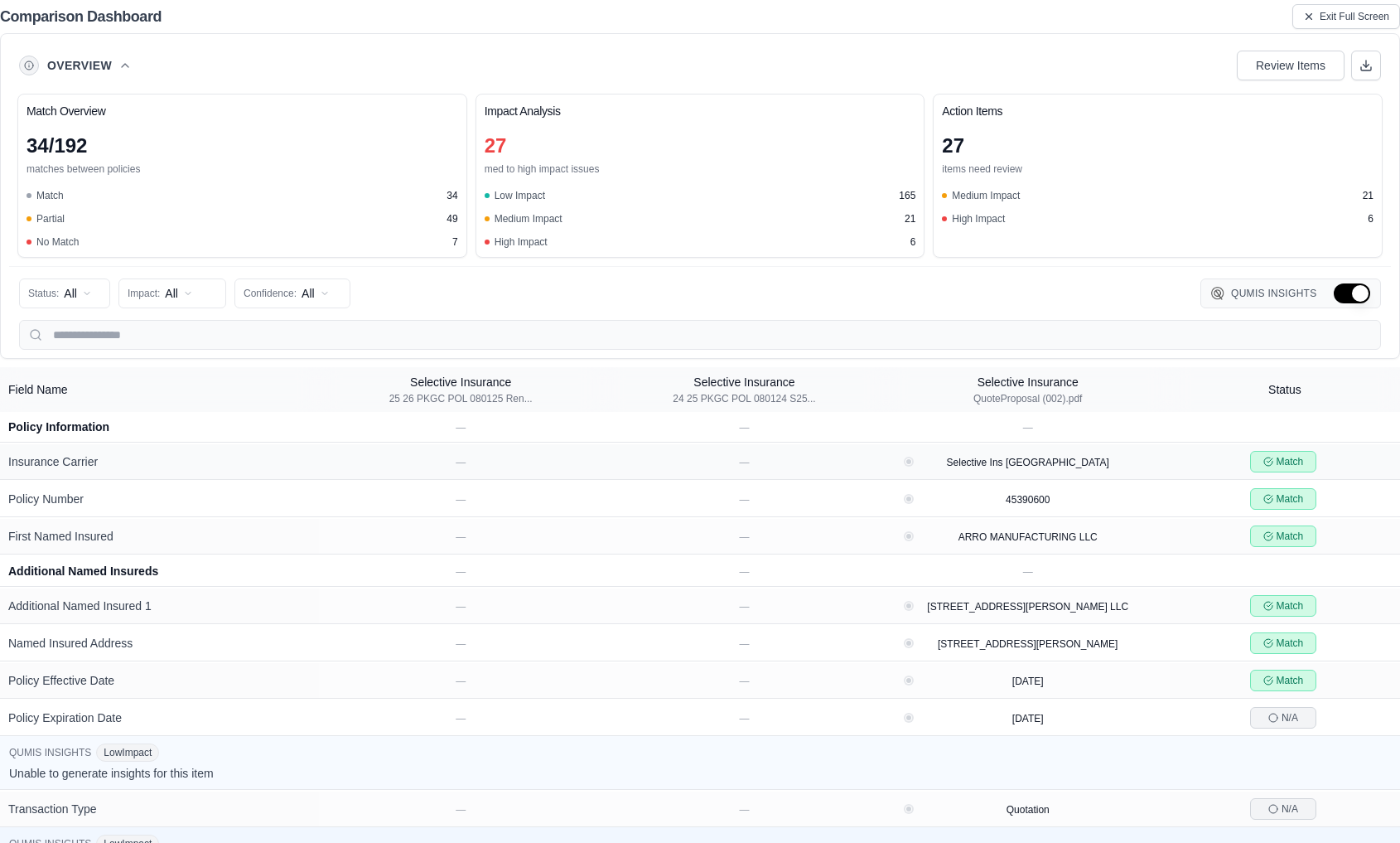
click at [181, 476] on td "Insurance Carrier" at bounding box center [159, 462] width 319 height 36
click at [36, 294] on html "Home Vault Prompts Chats Single Policy Comparisons Claims Custom Report Coverag…" at bounding box center [700, 421] width 1400 height 843
click at [672, 542] on html "Home Vault Prompts Chats Single Policy Comparisons Claims Custom Report Coverag…" at bounding box center [700, 421] width 1400 height 843
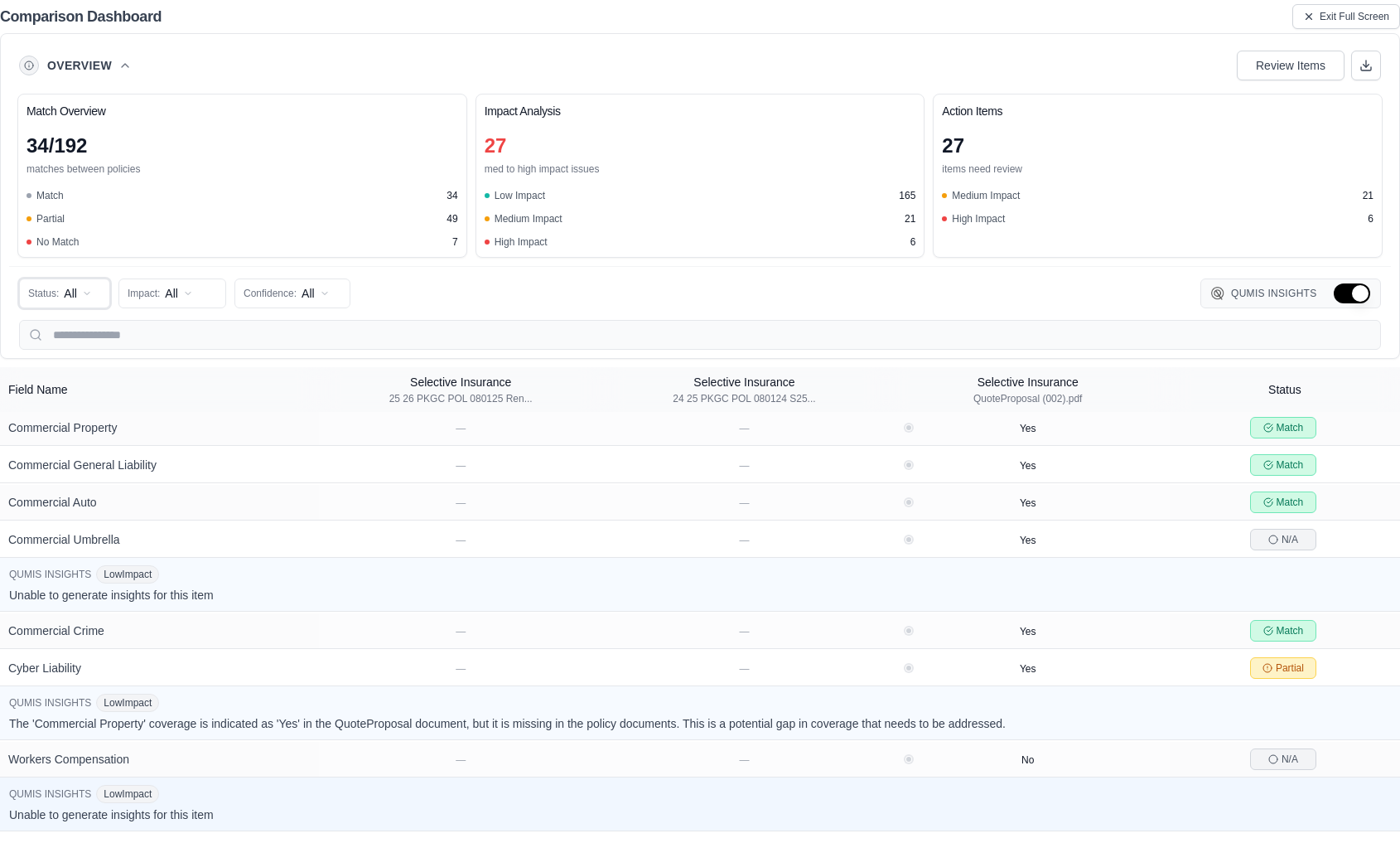
scroll to position [828, 0]
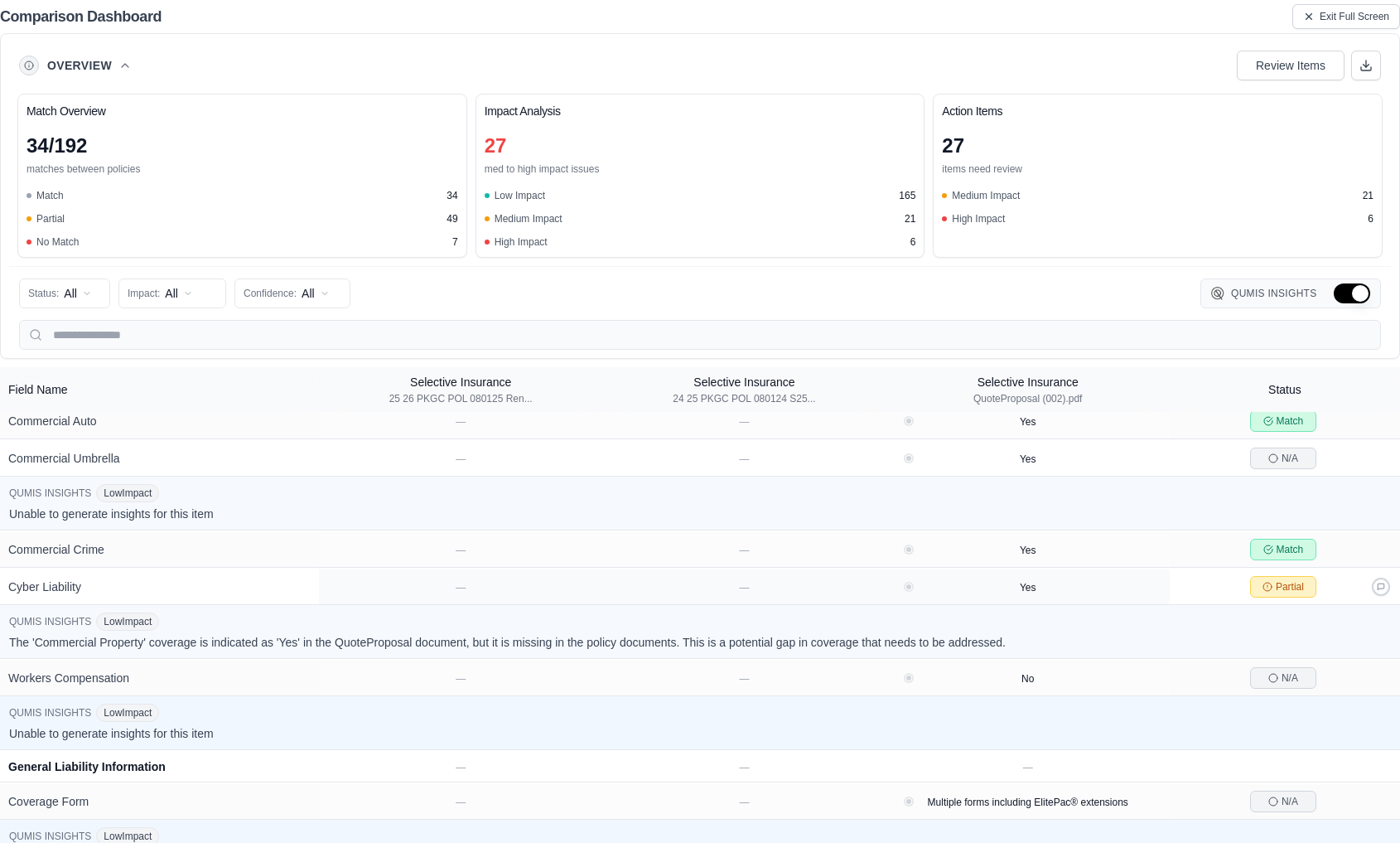
click at [1194, 593] on span "Partial" at bounding box center [1291, 587] width 28 height 13
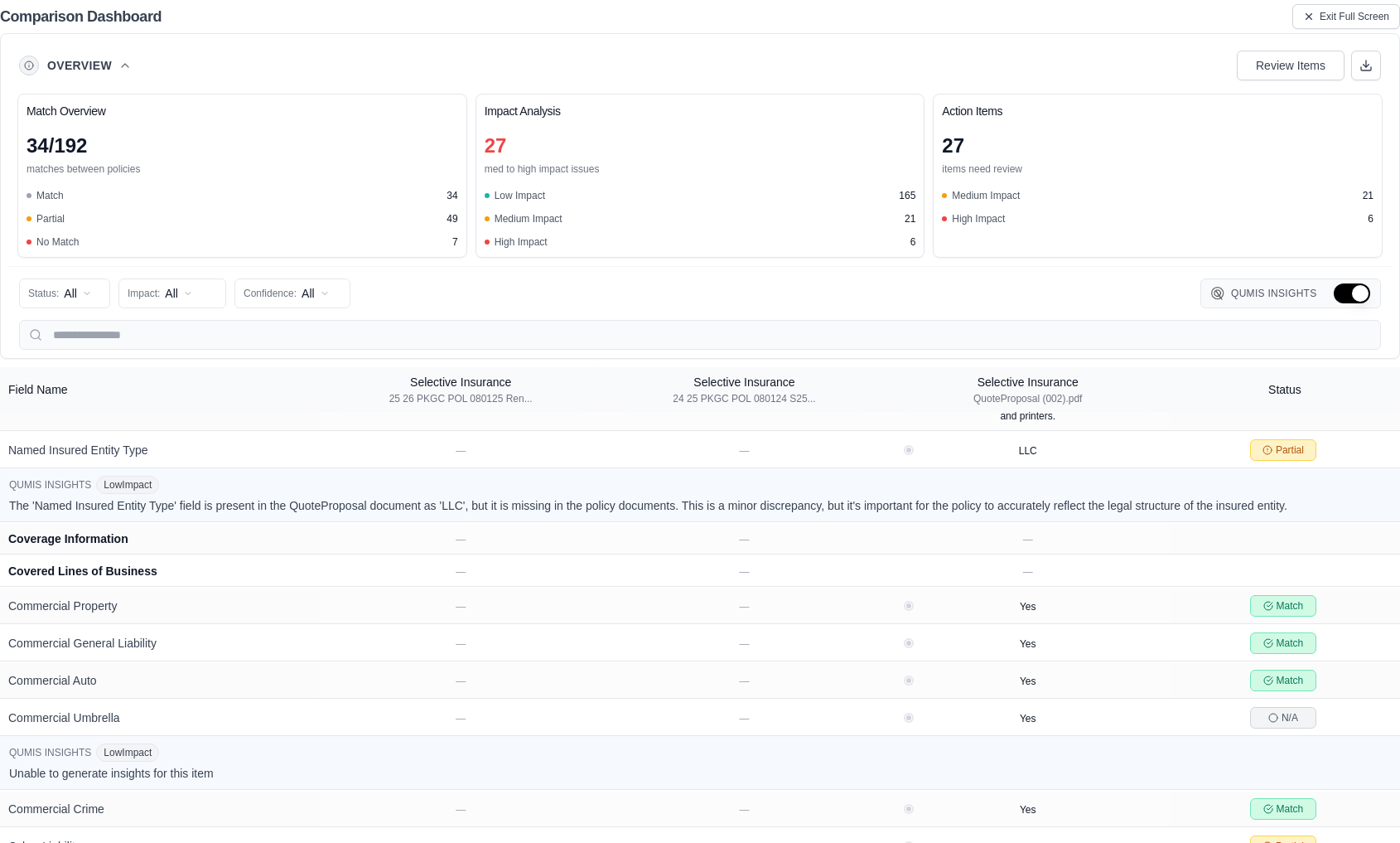
scroll to position [276, 0]
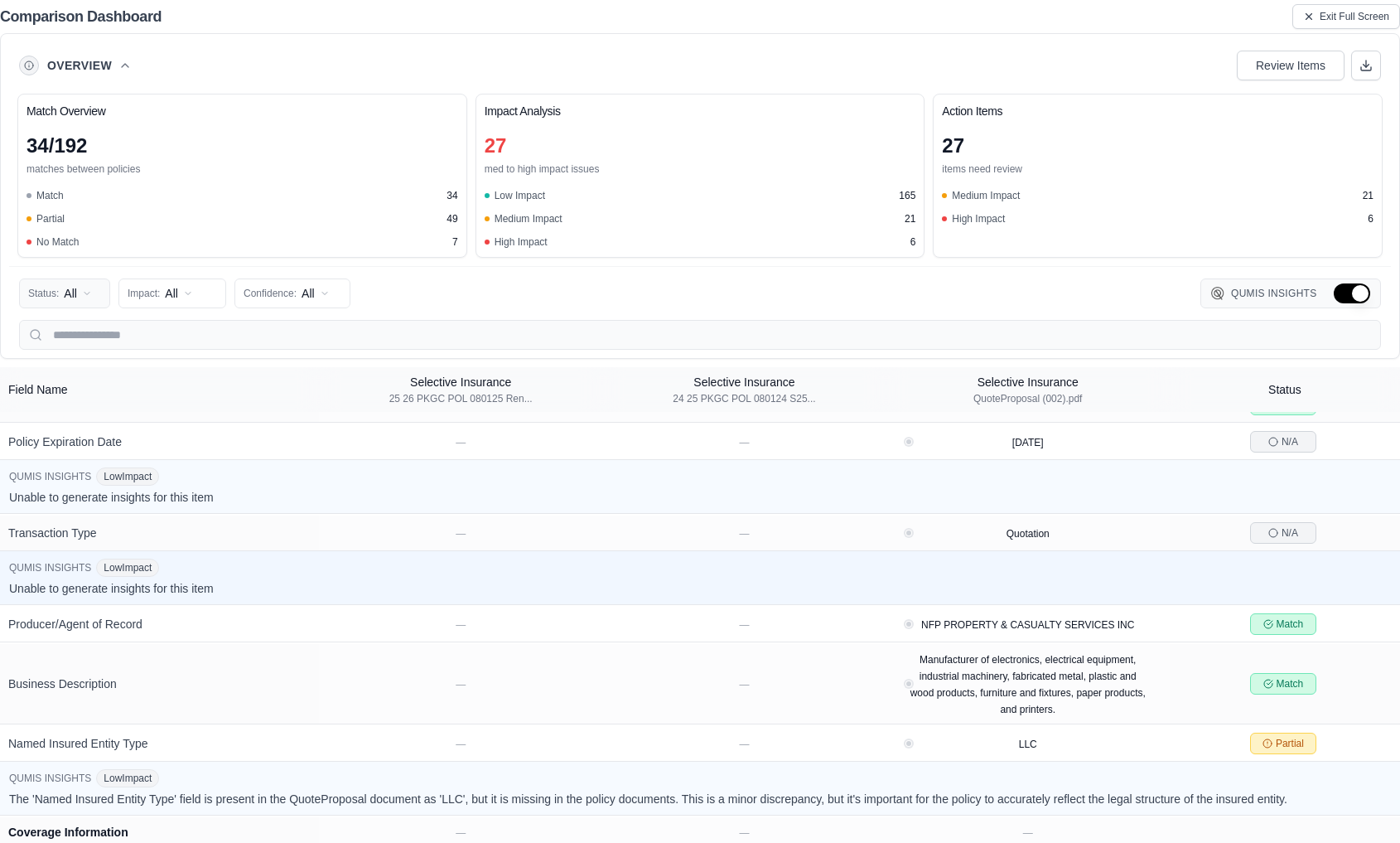
click at [84, 293] on html "Home Vault Prompts Chats Single Policy Comparisons Claims Custom Report Coverag…" at bounding box center [700, 421] width 1400 height 843
click at [1194, 20] on html "Home Vault Prompts Chats Single Policy Comparisons Claims Custom Report Coverag…" at bounding box center [700, 421] width 1400 height 843
click at [1194, 12] on icon at bounding box center [1309, 17] width 11 height 11
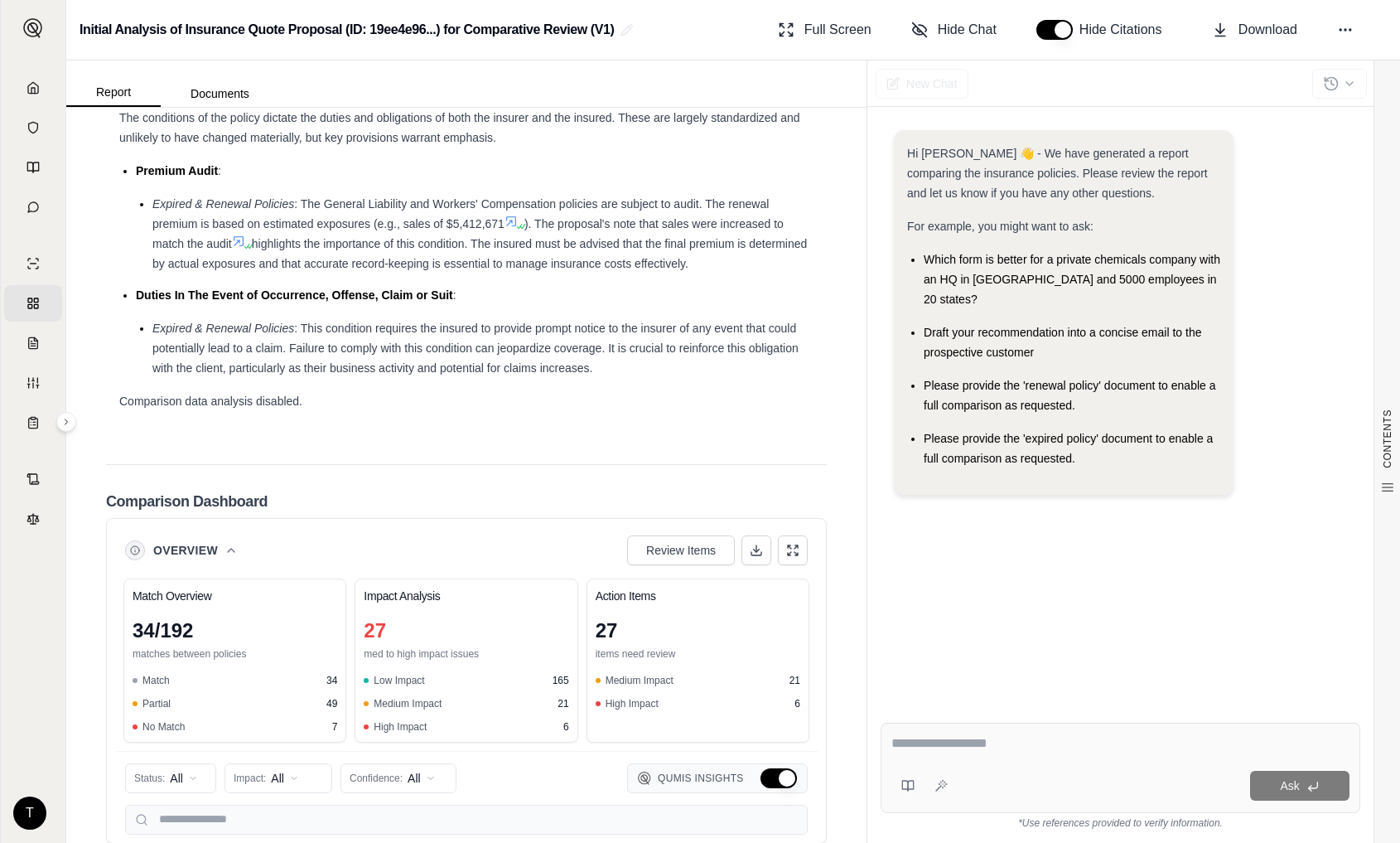
scroll to position [3570, 0]
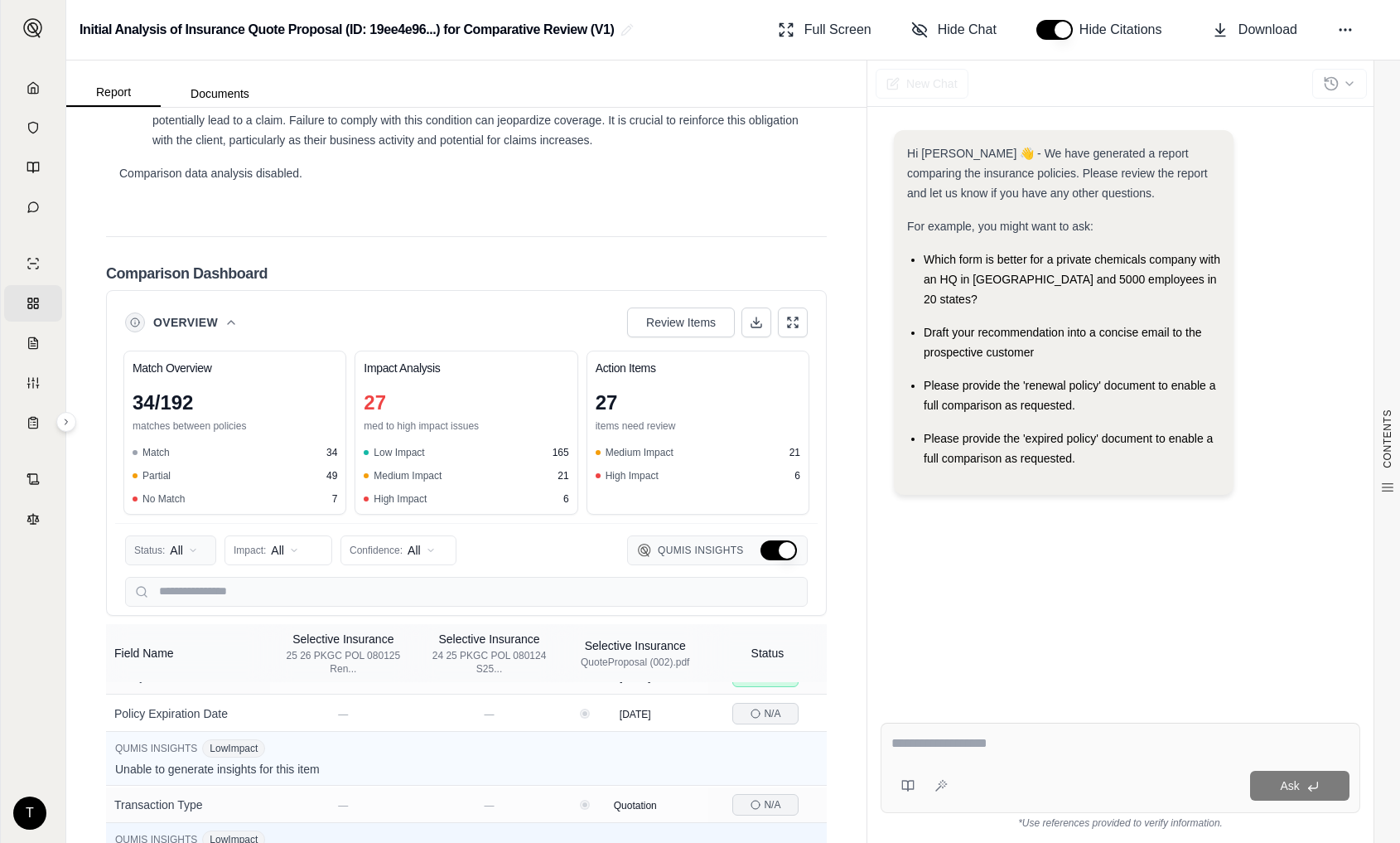
click at [185, 656] on html "Home Vault Prompts Chats Single Policy Comparisons Claims Custom Report Coverag…" at bounding box center [700, 421] width 1400 height 843
click at [164, 769] on span "Mismatch" at bounding box center [168, 771] width 66 height 17
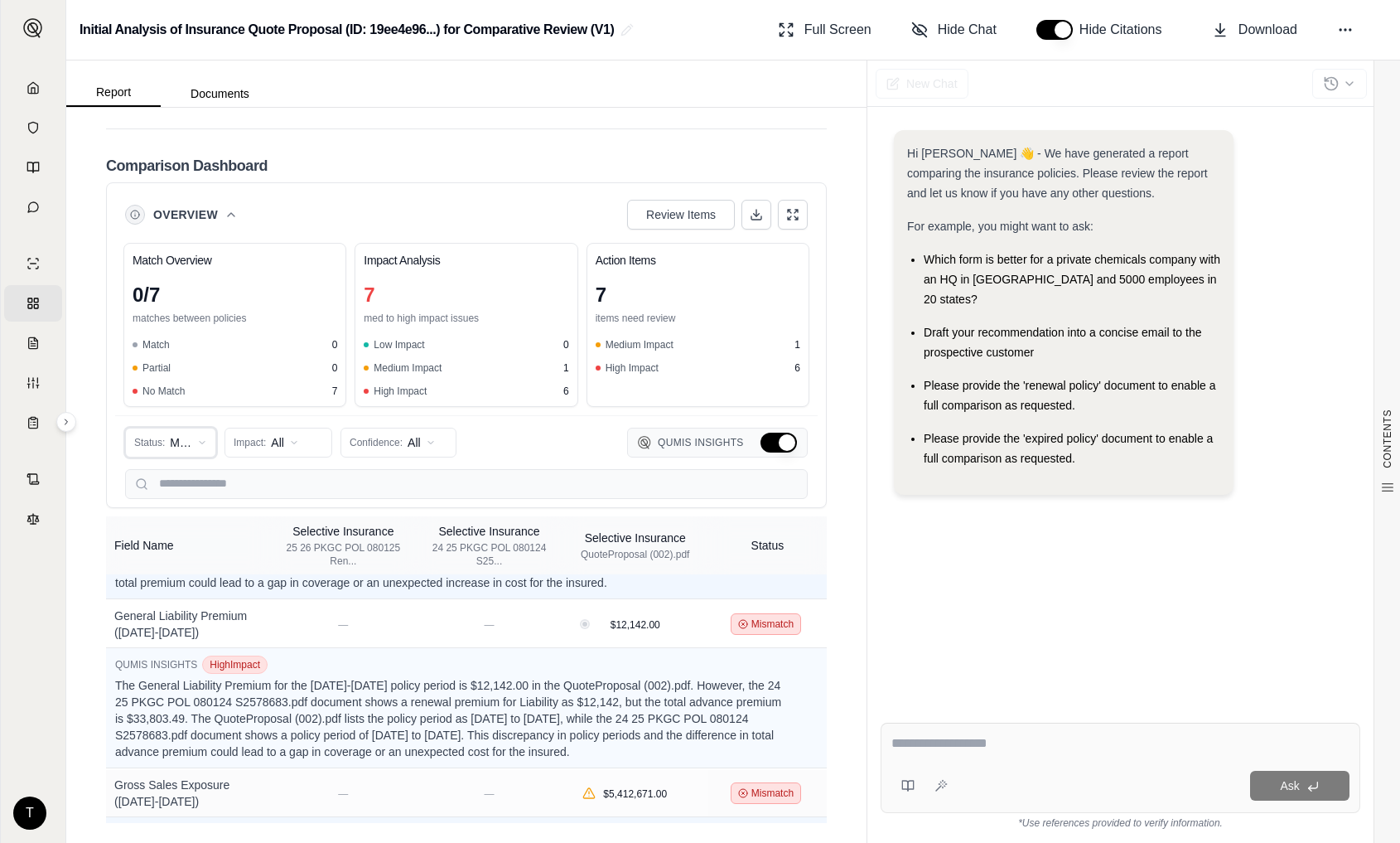
scroll to position [186, 0]
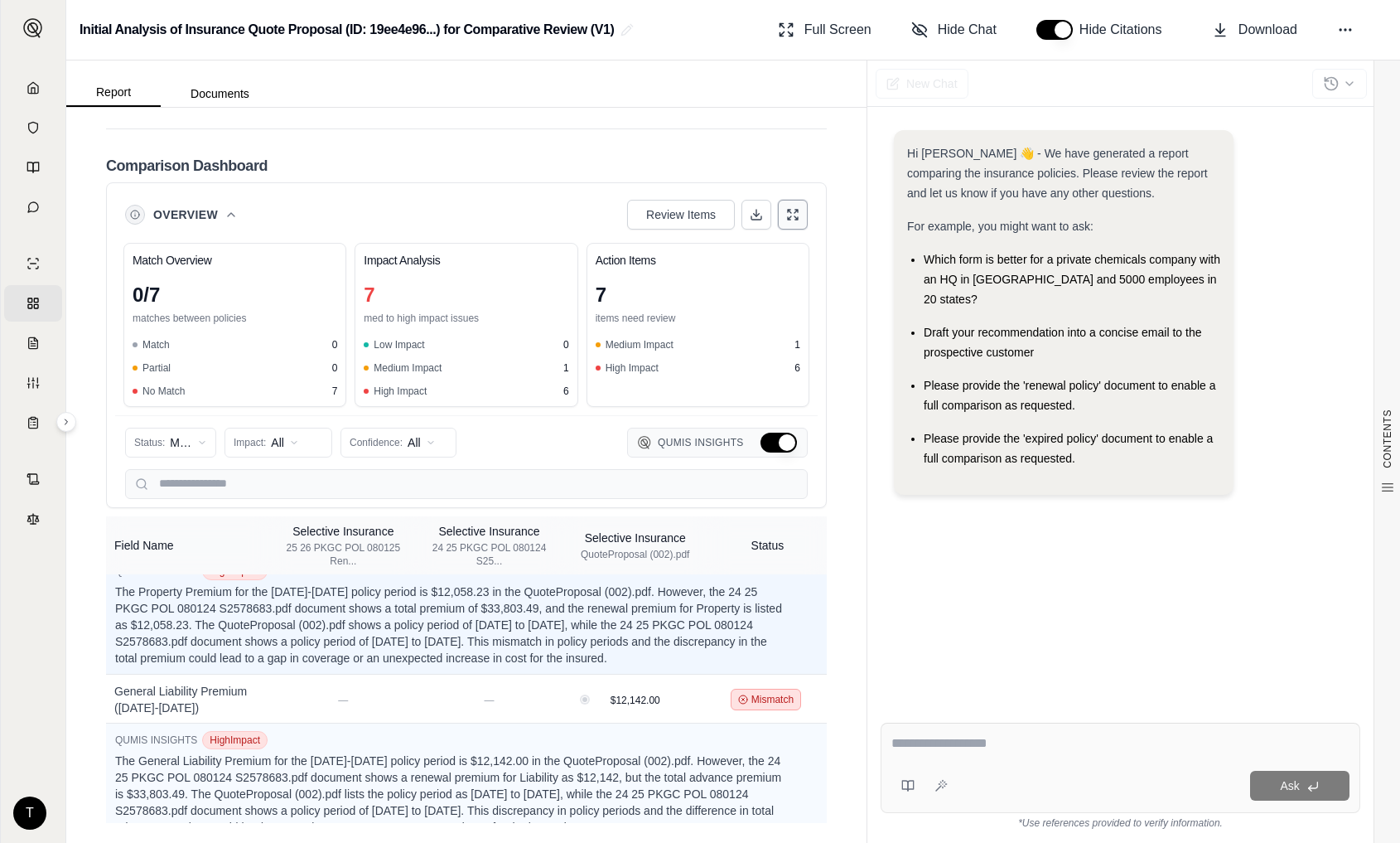
click at [786, 221] on icon at bounding box center [793, 214] width 13 height 13
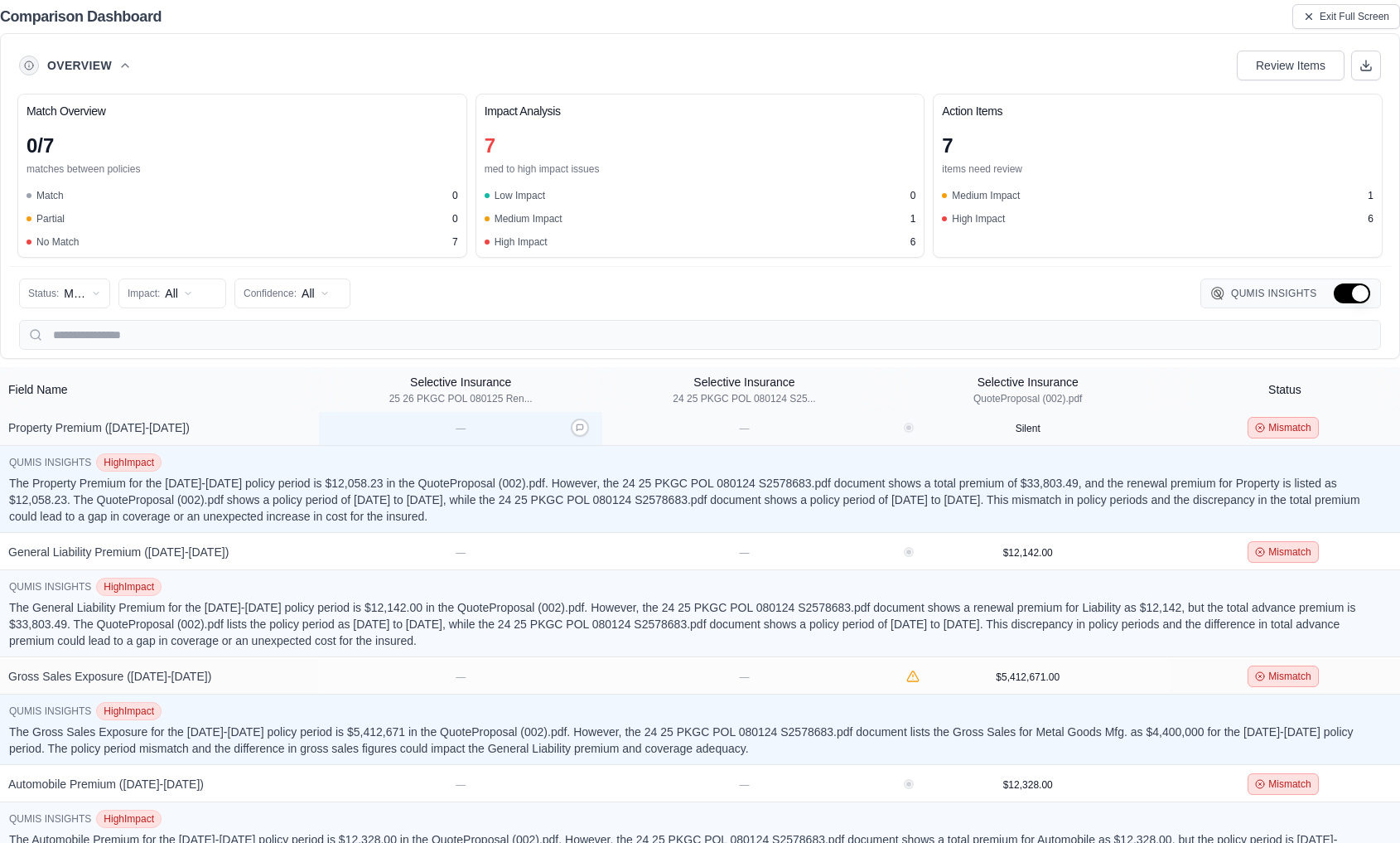
scroll to position [0, 0]
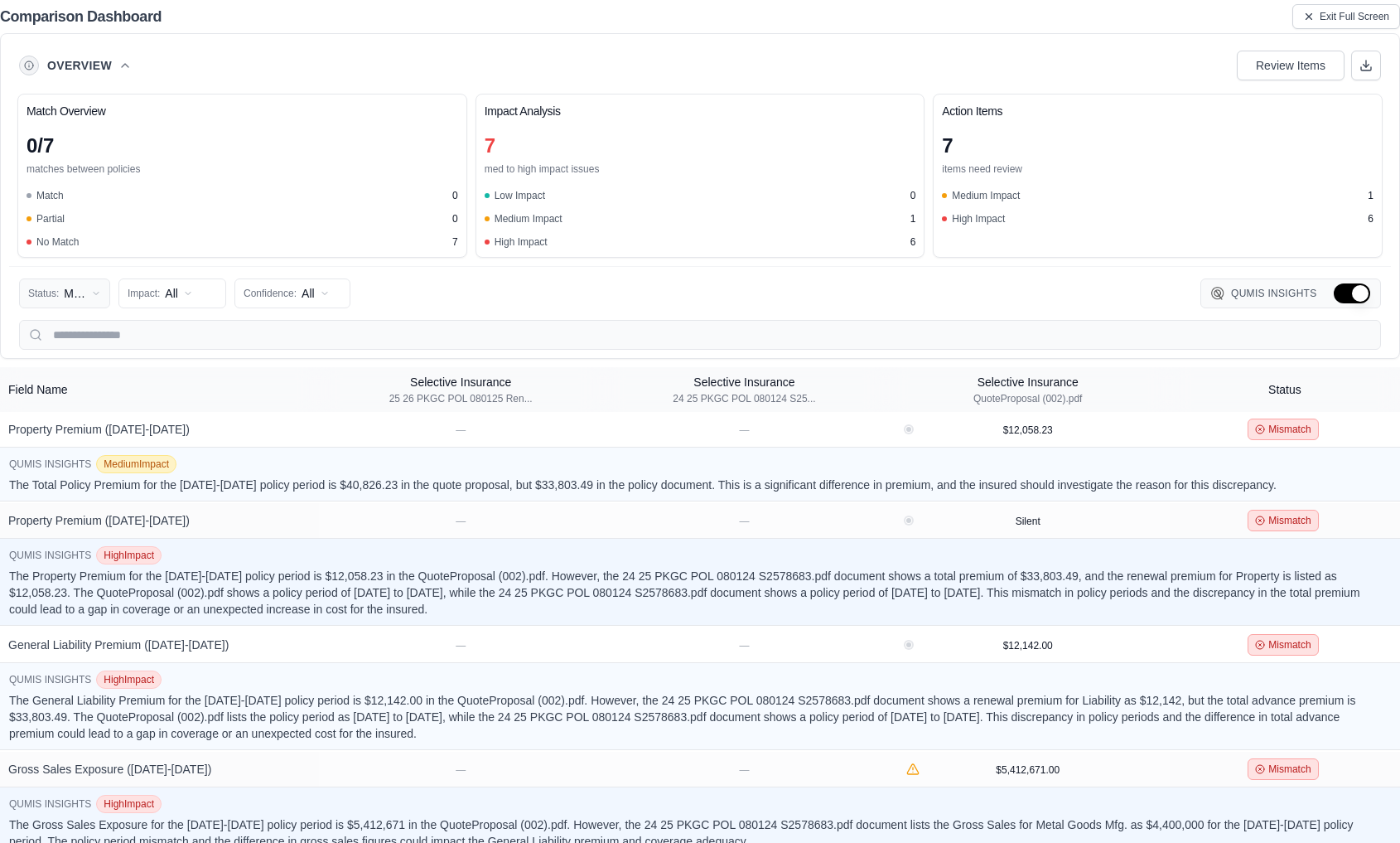
click at [94, 293] on html "Home Vault Prompts Chats Single Policy Comparisons Claims Custom Report Coverag…" at bounding box center [700, 421] width 1400 height 843
click at [96, 292] on html "Home Vault Prompts Chats Single Policy Comparisons Claims Custom Report Coverag…" at bounding box center [700, 421] width 1400 height 843
click at [1194, 14] on html "Home Vault Prompts Chats Single Policy Comparisons Claims Custom Report Coverag…" at bounding box center [700, 421] width 1400 height 843
click at [1194, 17] on icon at bounding box center [1309, 17] width 11 height 11
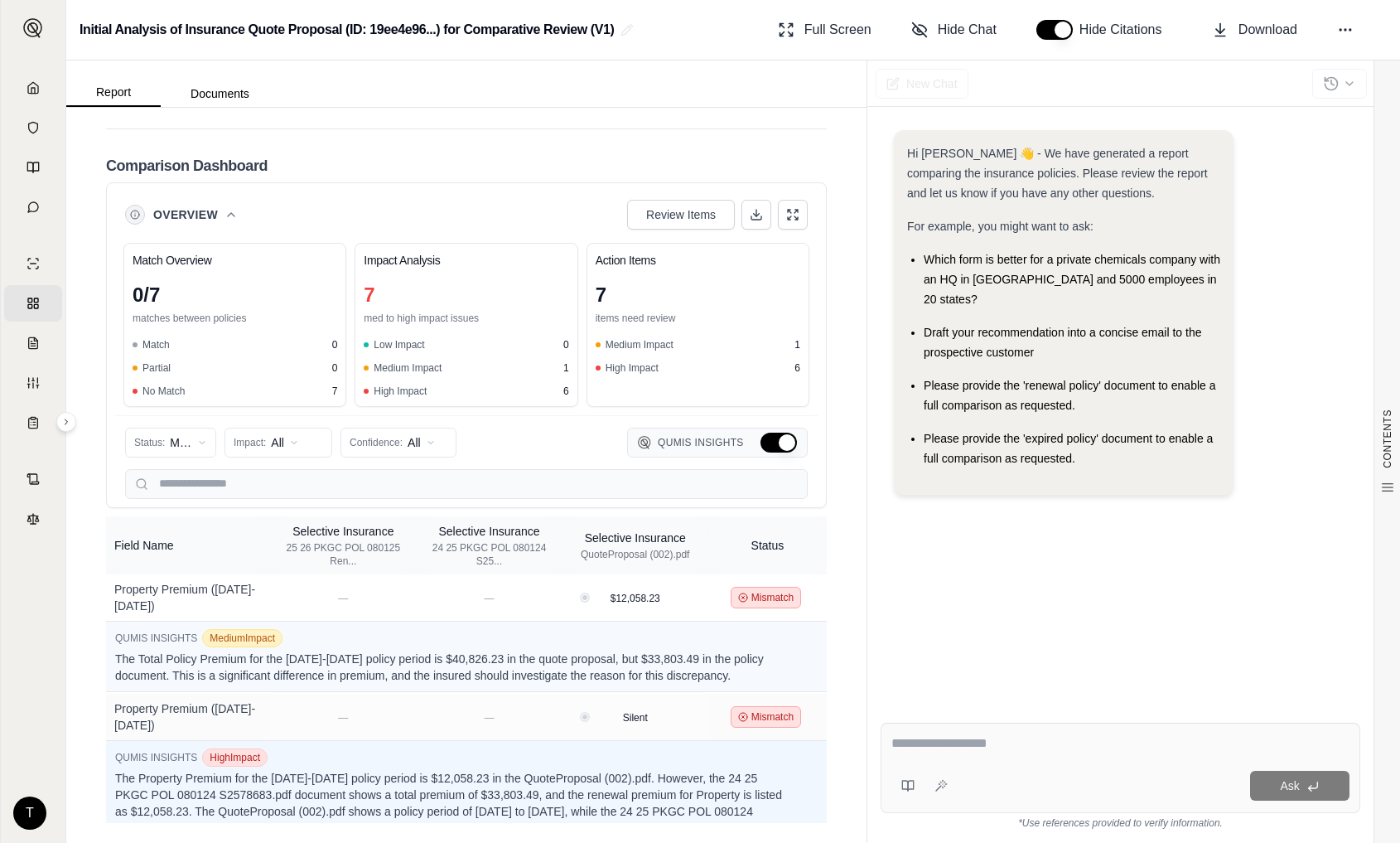
scroll to position [3755, 0]
click at [199, 469] on html "Home Vault Prompts Chats Single Policy Comparisons Claims Custom Report Coverag…" at bounding box center [700, 421] width 1400 height 843
click at [154, 553] on span "Partial" at bounding box center [160, 561] width 50 height 17
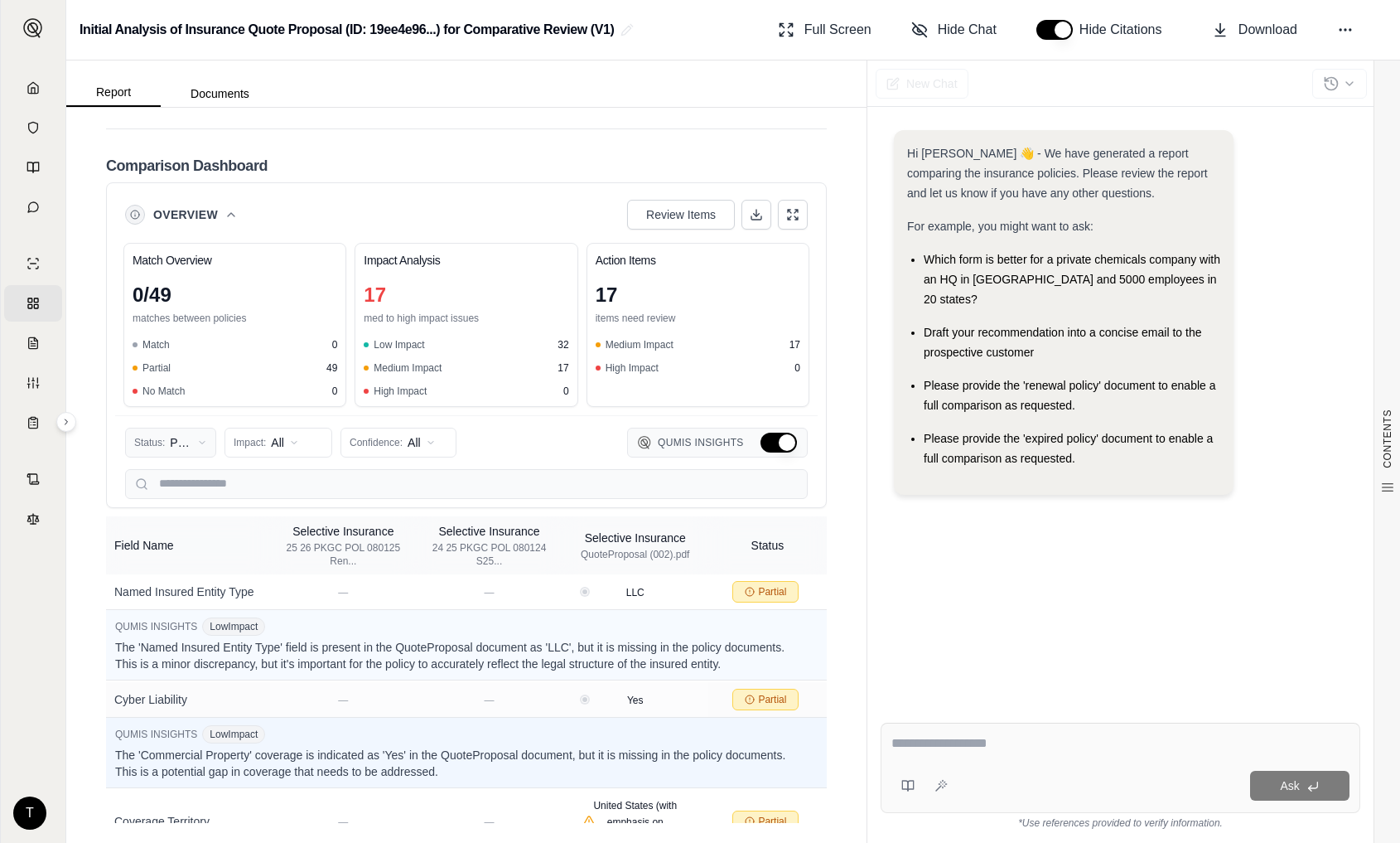
click at [205, 474] on html "Home Vault Prompts Chats Single Policy Comparisons Claims Custom Report Coverag…" at bounding box center [700, 421] width 1400 height 843
click at [162, 581] on span "Mismatch" at bounding box center [168, 588] width 66 height 17
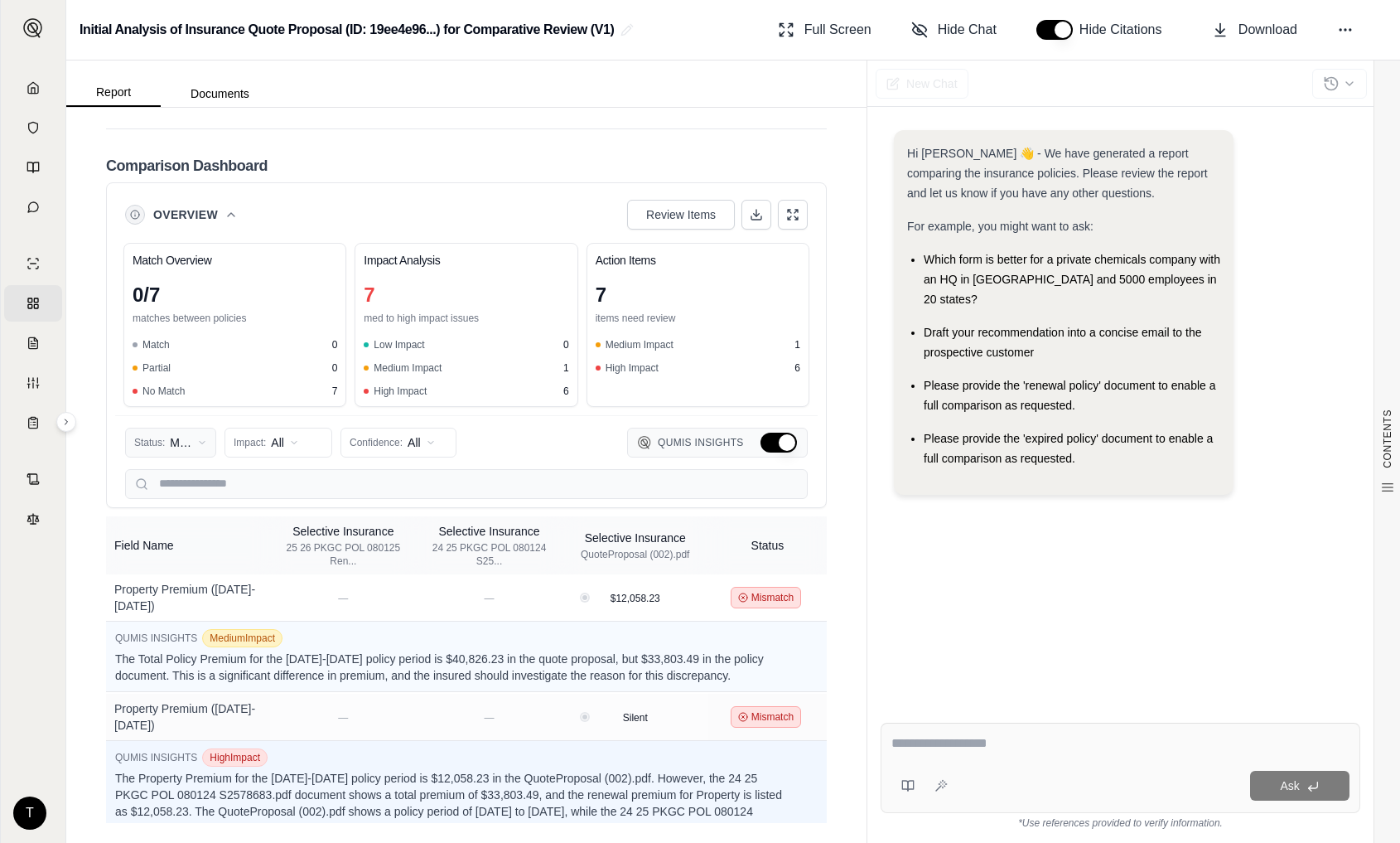
click at [202, 469] on html "Home Vault Prompts Chats Single Policy Comparisons Claims Custom Report Coverag…" at bounding box center [700, 421] width 1400 height 843
click at [145, 506] on span "All Status" at bounding box center [160, 508] width 49 height 17
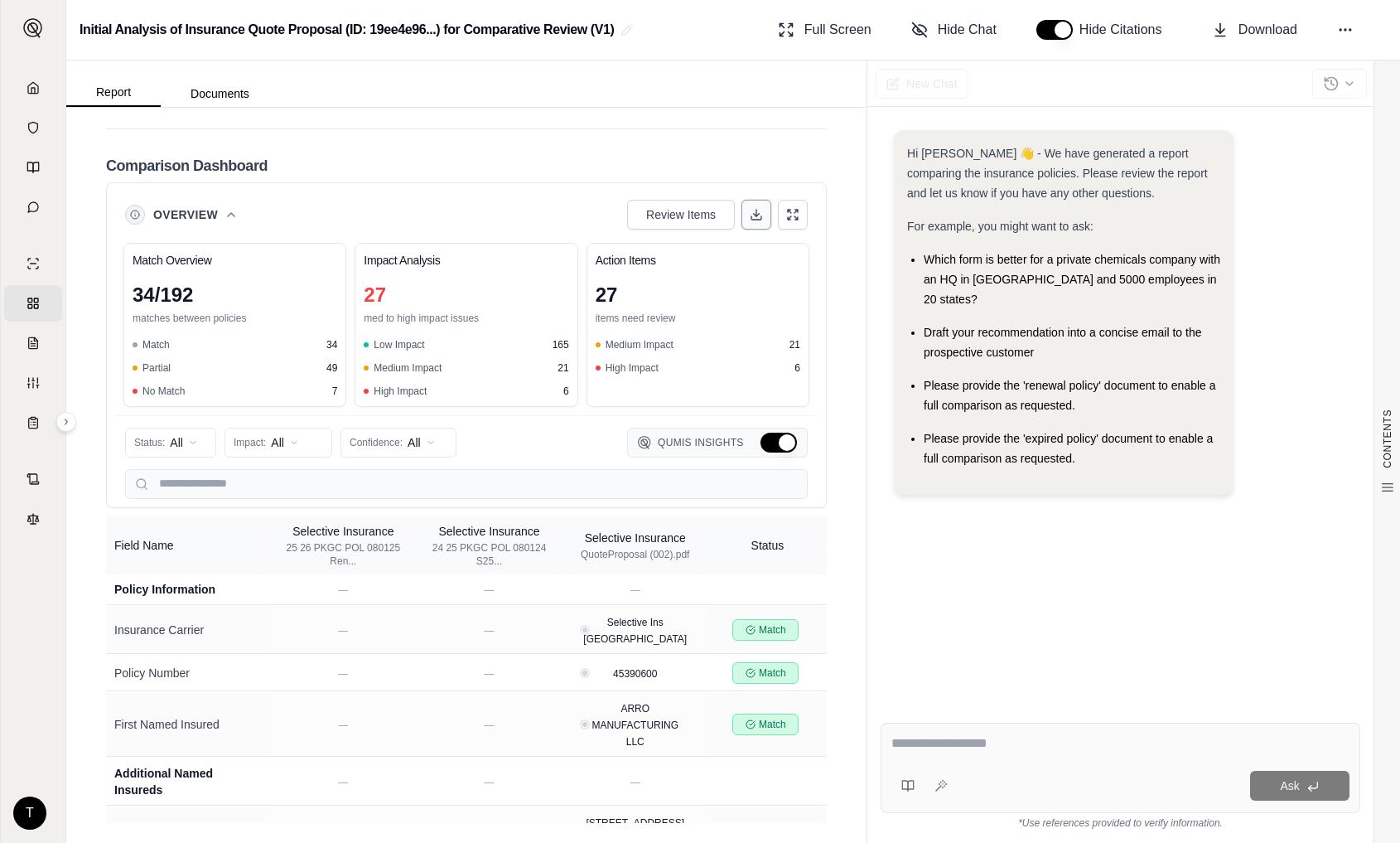
click at [741, 229] on button at bounding box center [756, 214] width 30 height 30
click at [920, 741] on textarea at bounding box center [1121, 743] width 459 height 20
click at [909, 792] on icon at bounding box center [908, 785] width 13 height 13
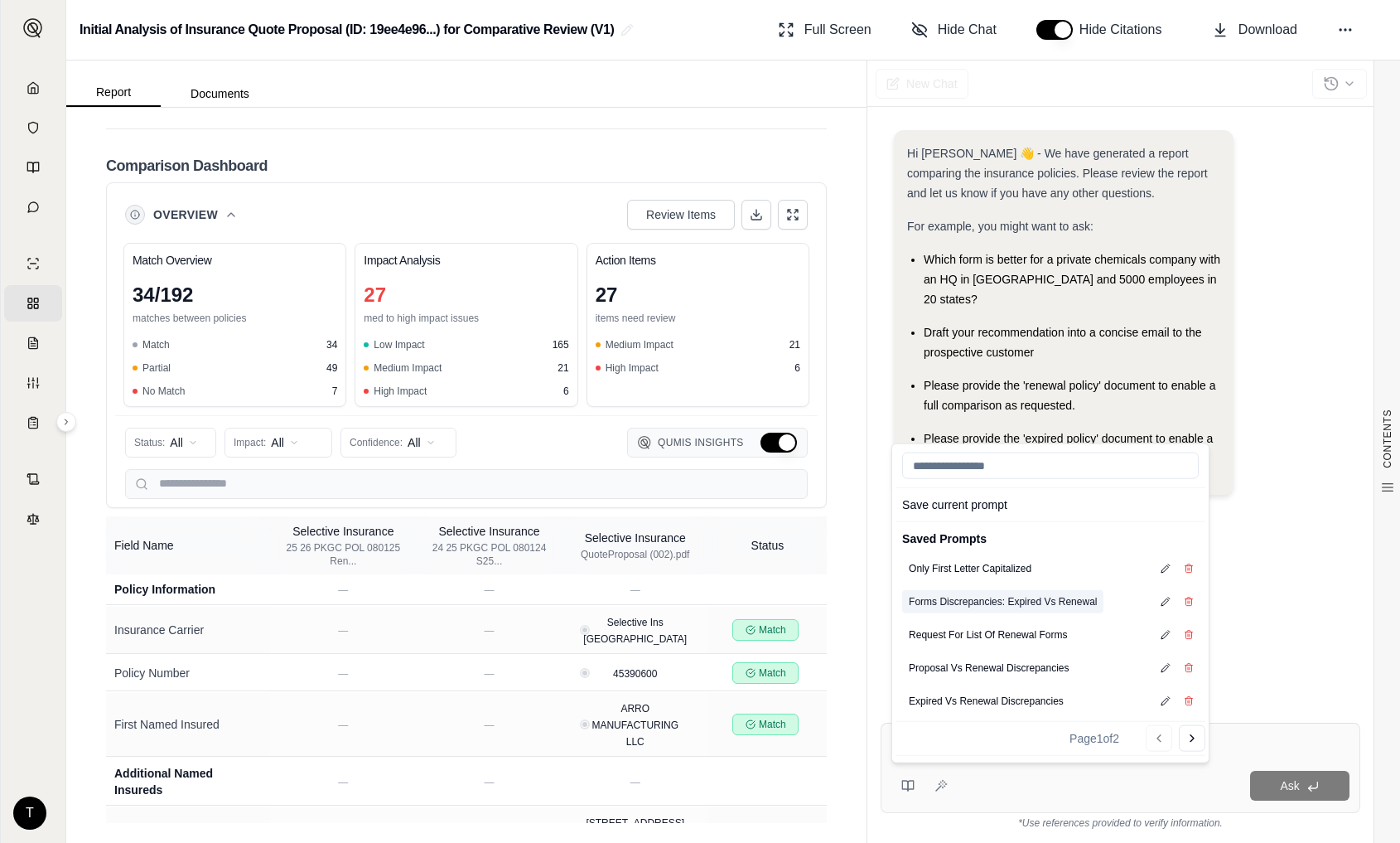
click at [940, 602] on button "Forms Discrepancies: Expired Vs Renewal" at bounding box center [1002, 601] width 201 height 23
type textarea "**********"
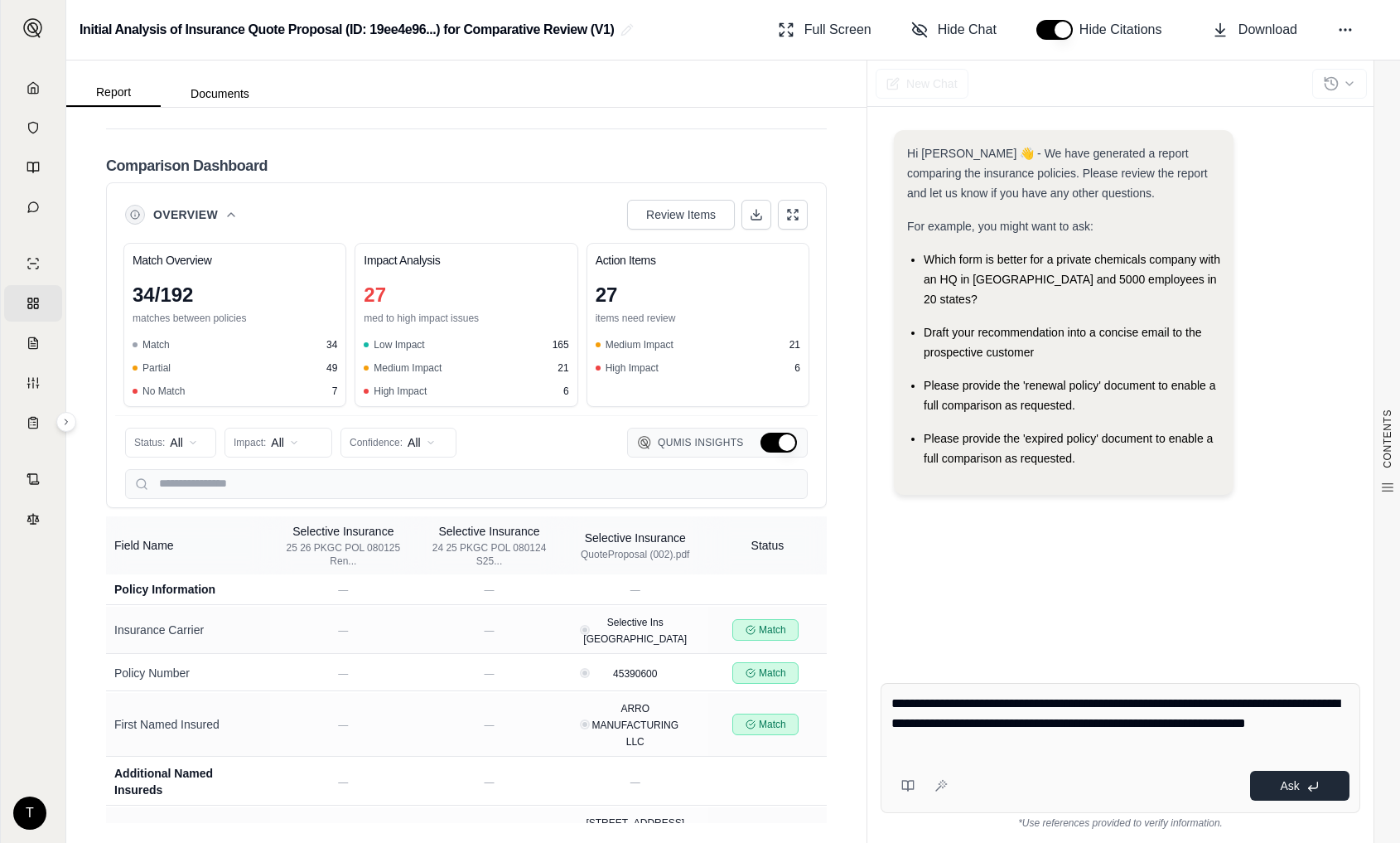
click at [1194, 784] on button "Ask" at bounding box center [1300, 785] width 99 height 30
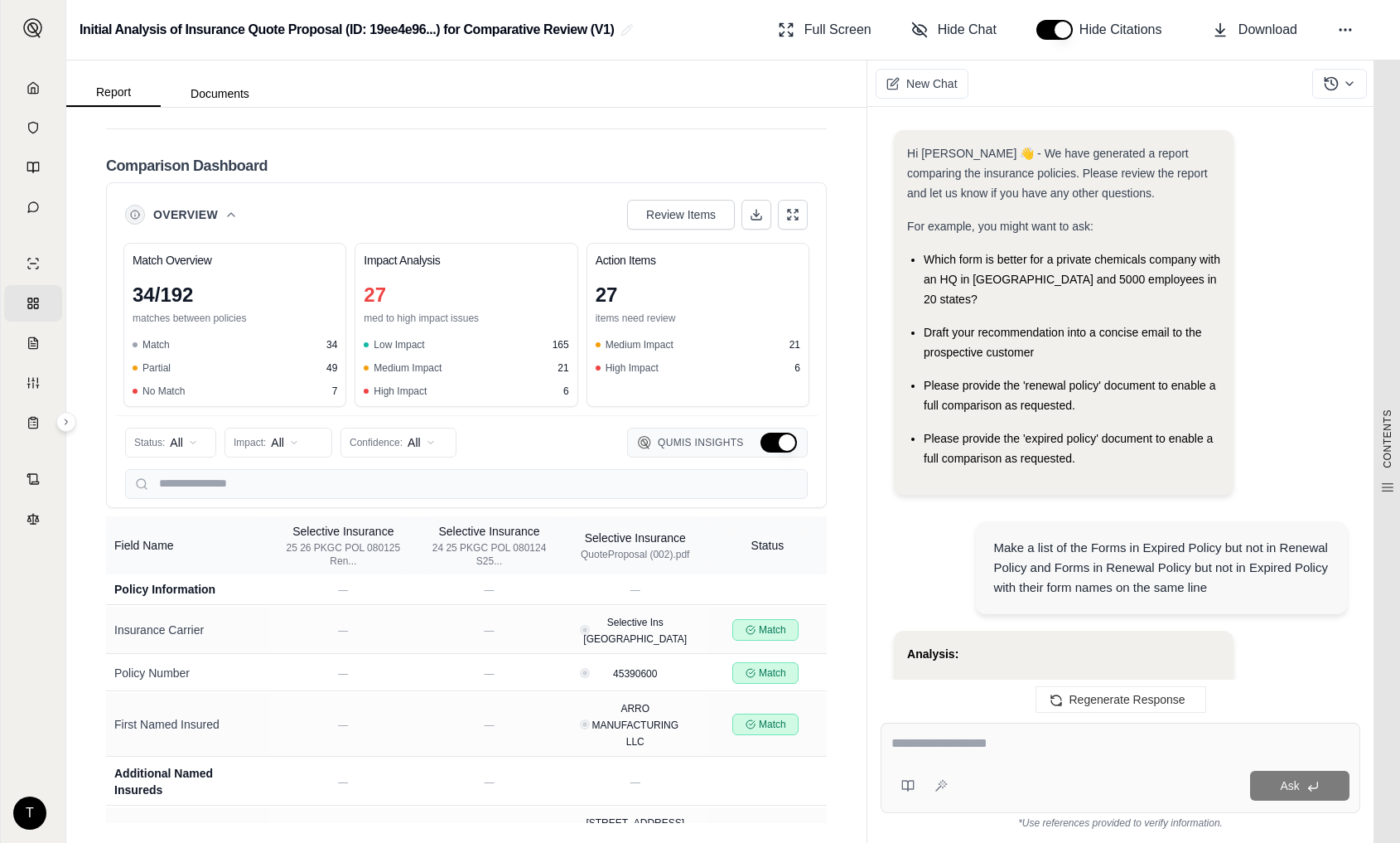
scroll to position [13771, 0]
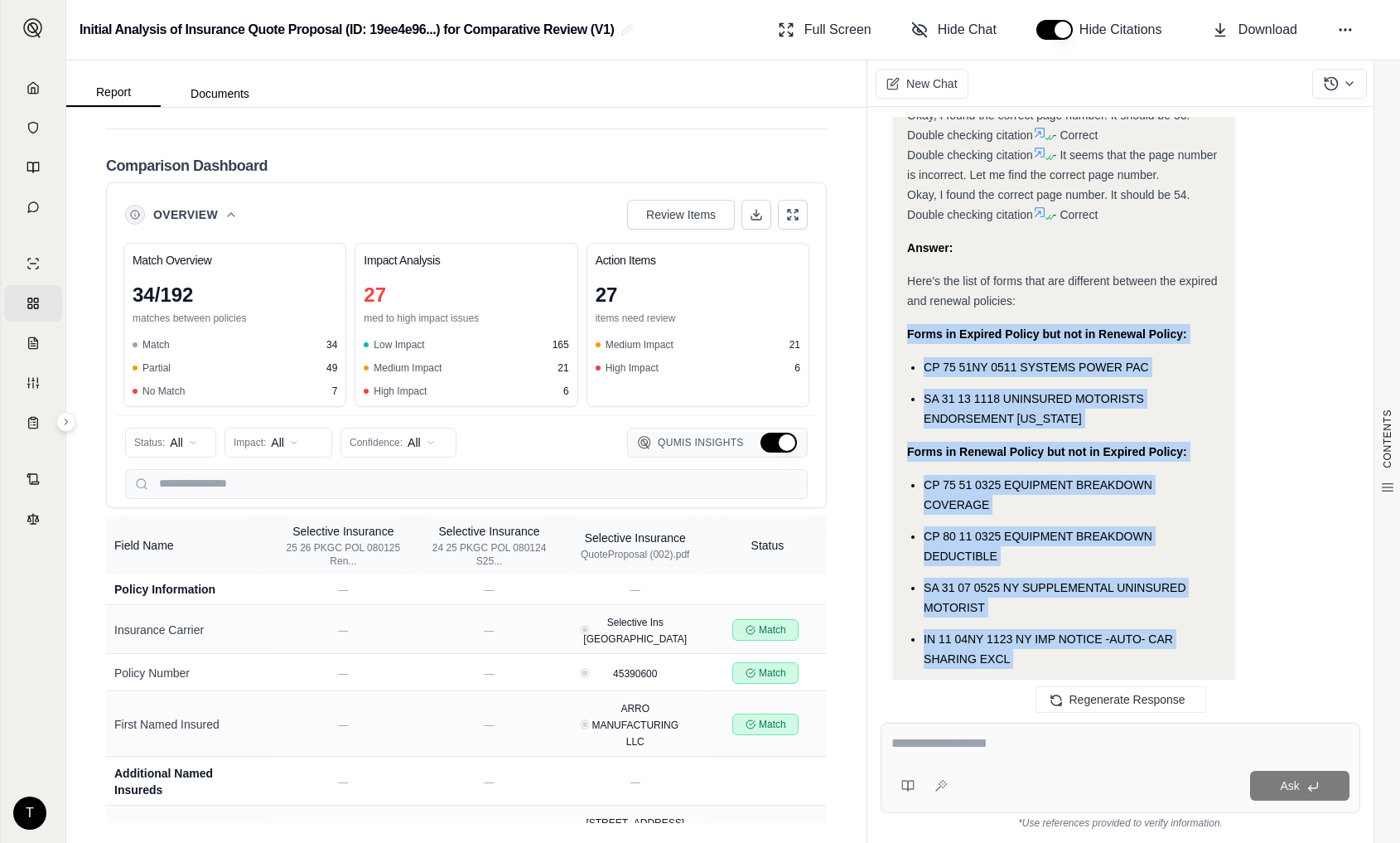
drag, startPoint x: 908, startPoint y: 226, endPoint x: 1038, endPoint y: 580, distance: 377.1
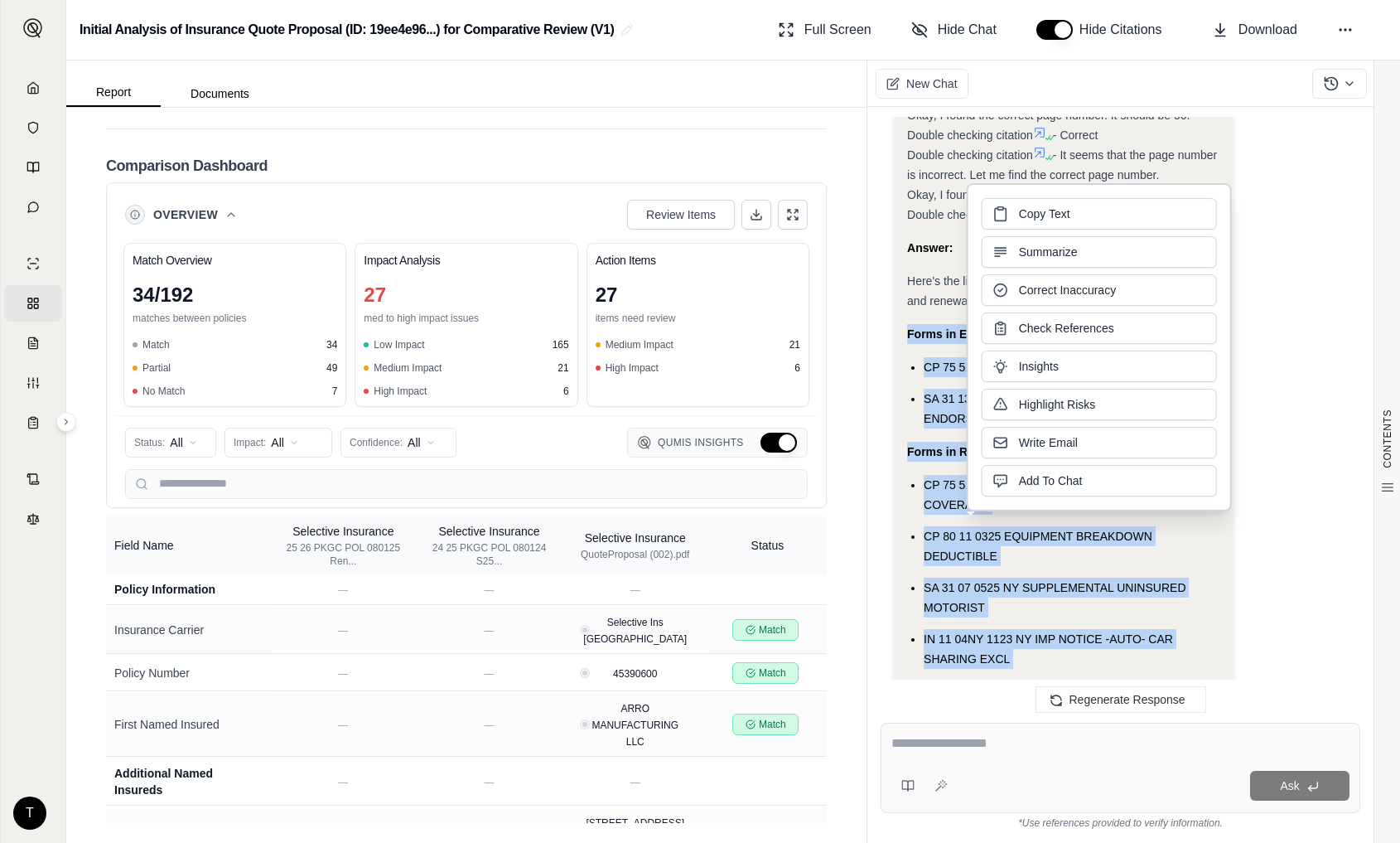
copy div "Forms in Expired Policy but not in Renewal Policy: CP 75 51NY 0511 SYSTEMS POWE…"
drag, startPoint x: 503, startPoint y: 120, endPoint x: 515, endPoint y: 158, distance: 39.8
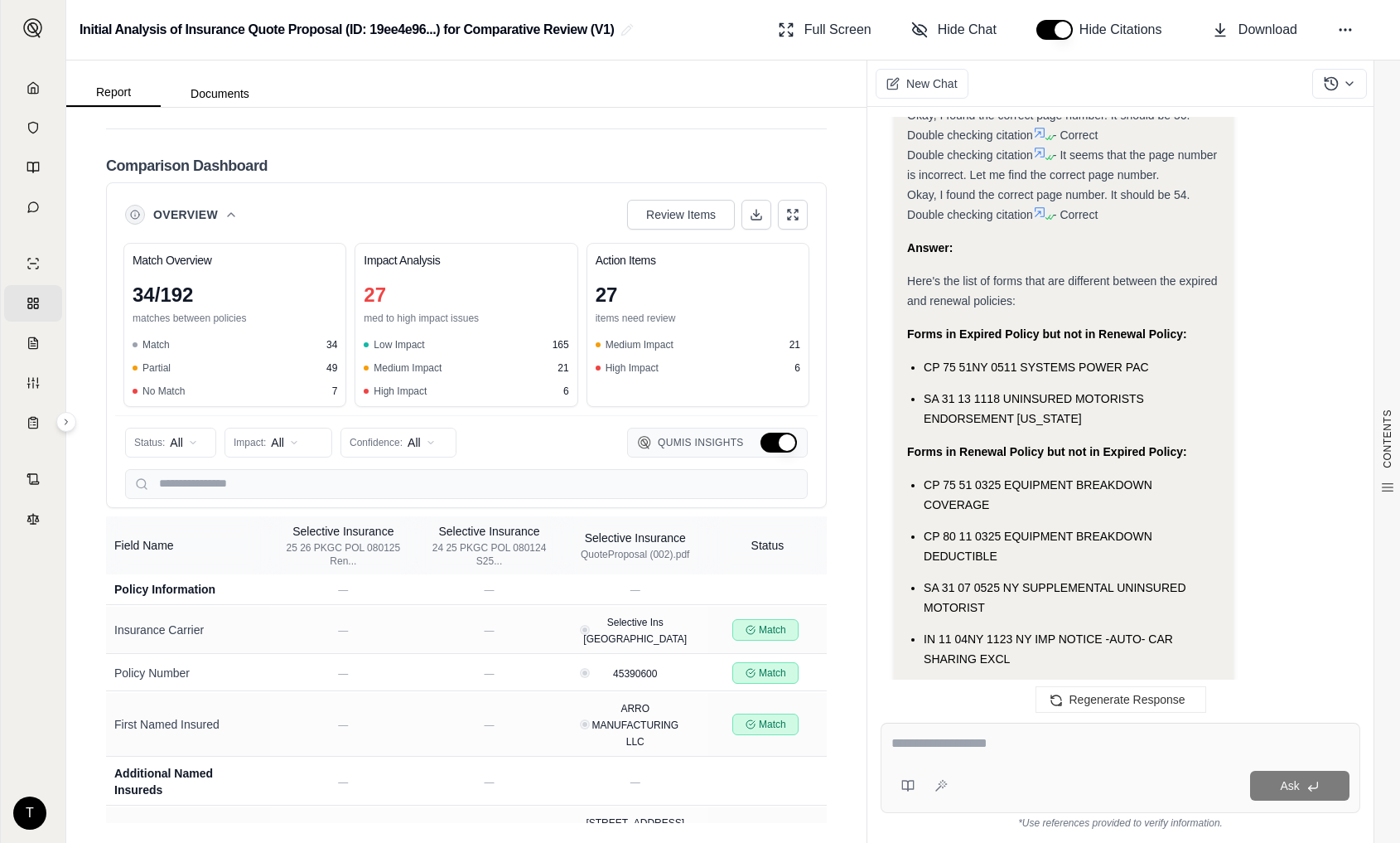
click at [917, 737] on textarea at bounding box center [1121, 743] width 459 height 20
type textarea "**********"
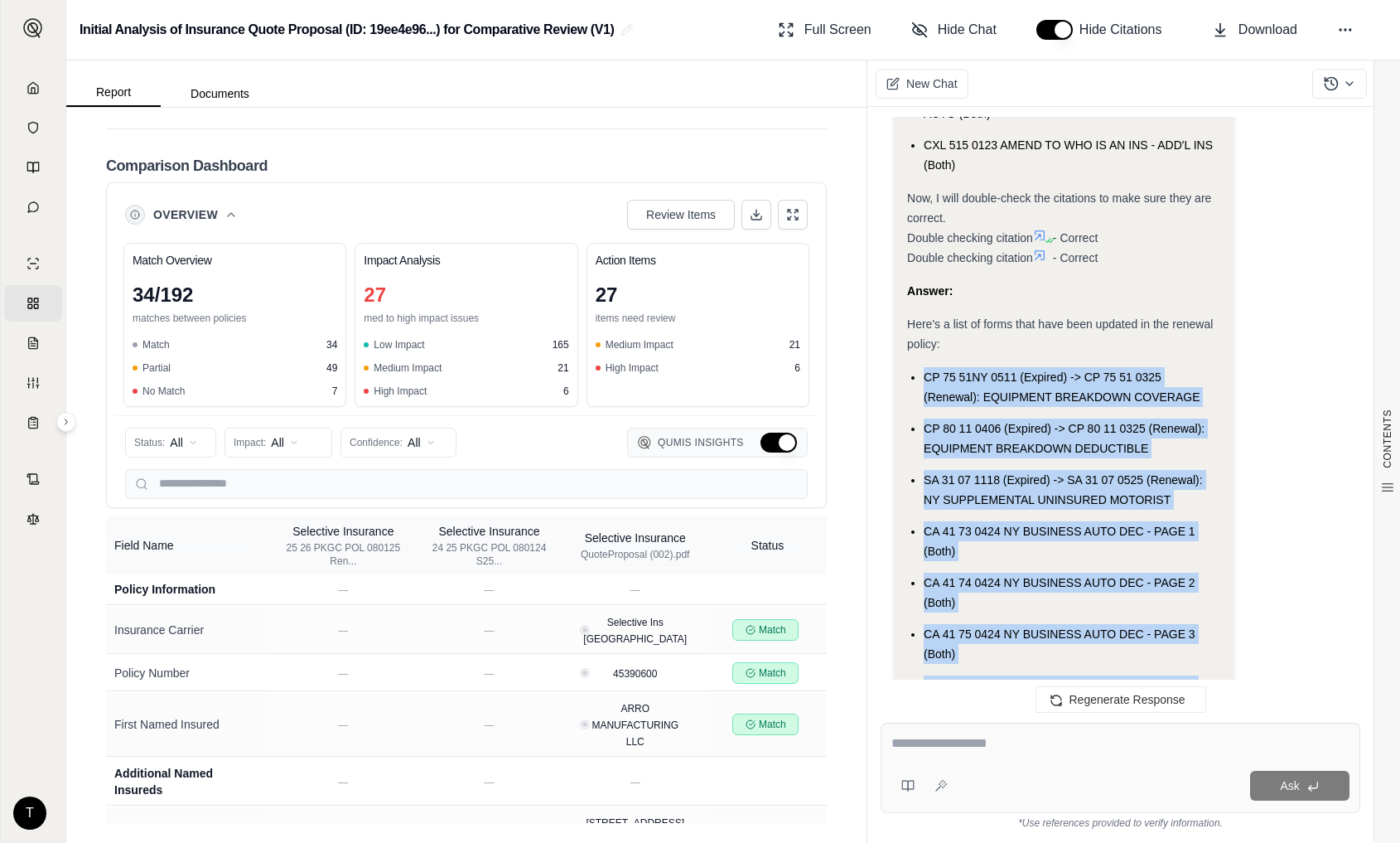
scroll to position [16505, 0]
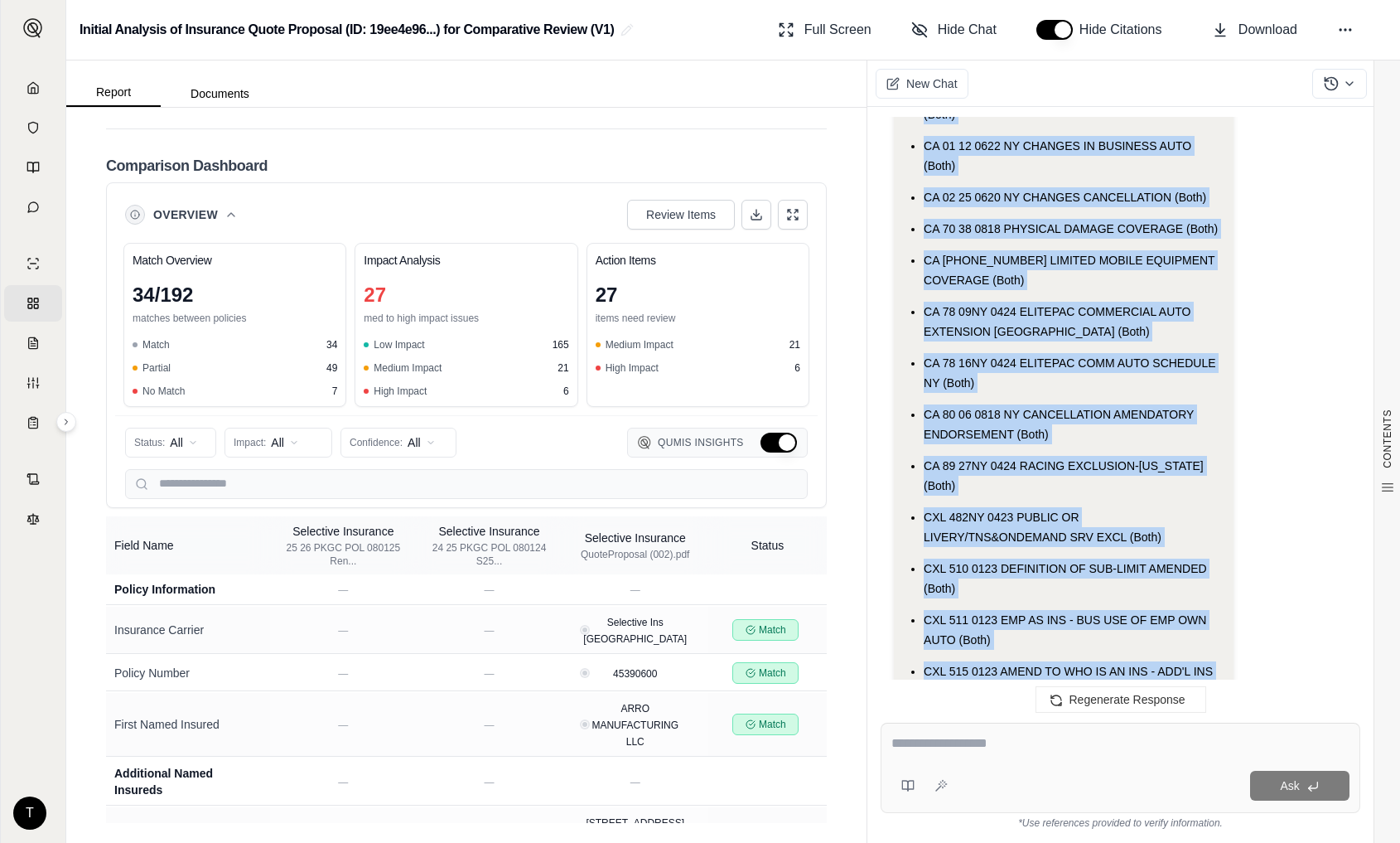
drag, startPoint x: 924, startPoint y: 414, endPoint x: 974, endPoint y: 597, distance: 189.7
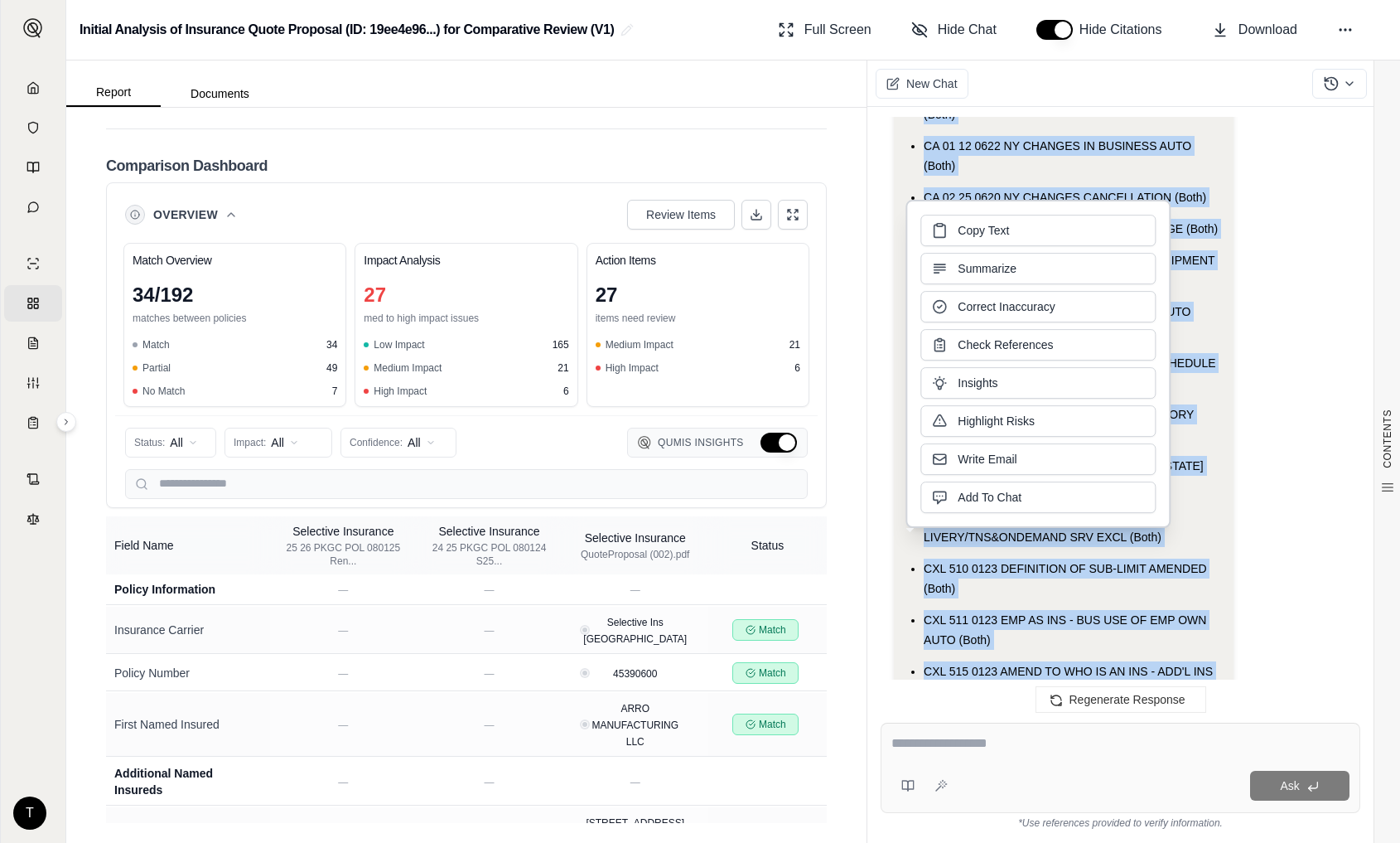
copy ul "CP 75 51NY 0511 (Expired) -> CP 75 51 0325 (Renewal): EQUIPMENT BREAKDOWN COVER…"
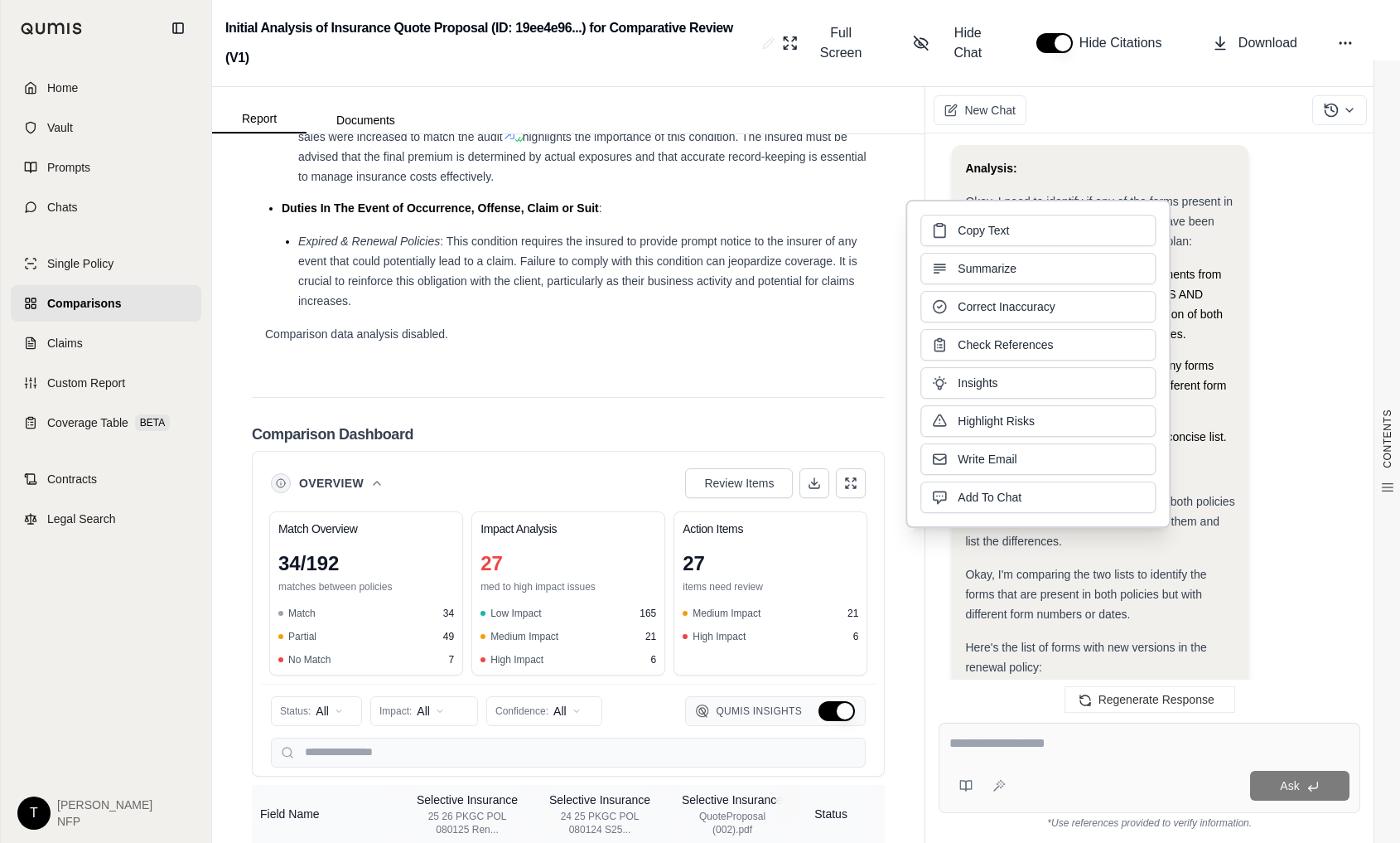
scroll to position [18744, 0]
